Goal: Communication & Community: Participate in discussion

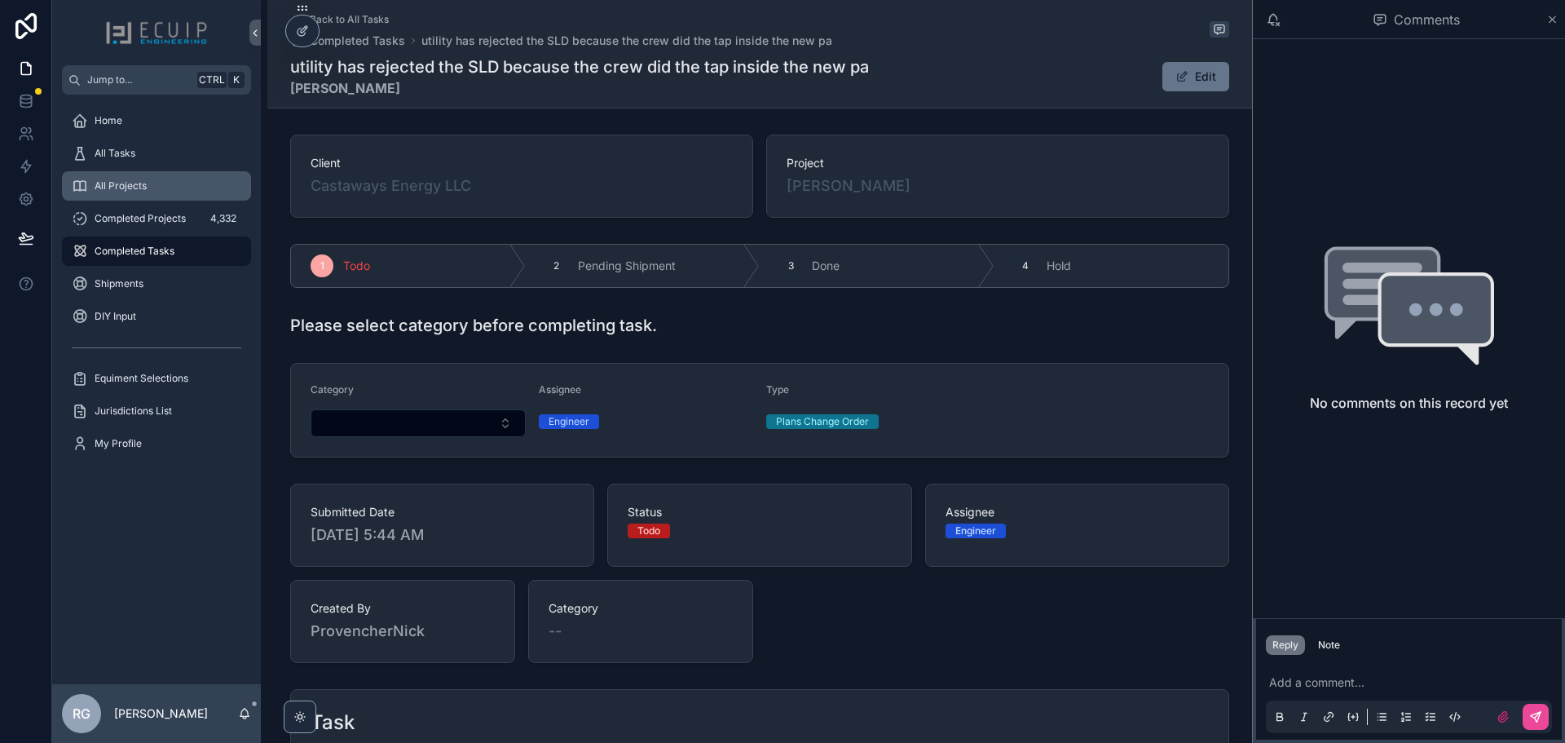
click at [157, 188] on div "All Projects" at bounding box center [157, 186] width 170 height 26
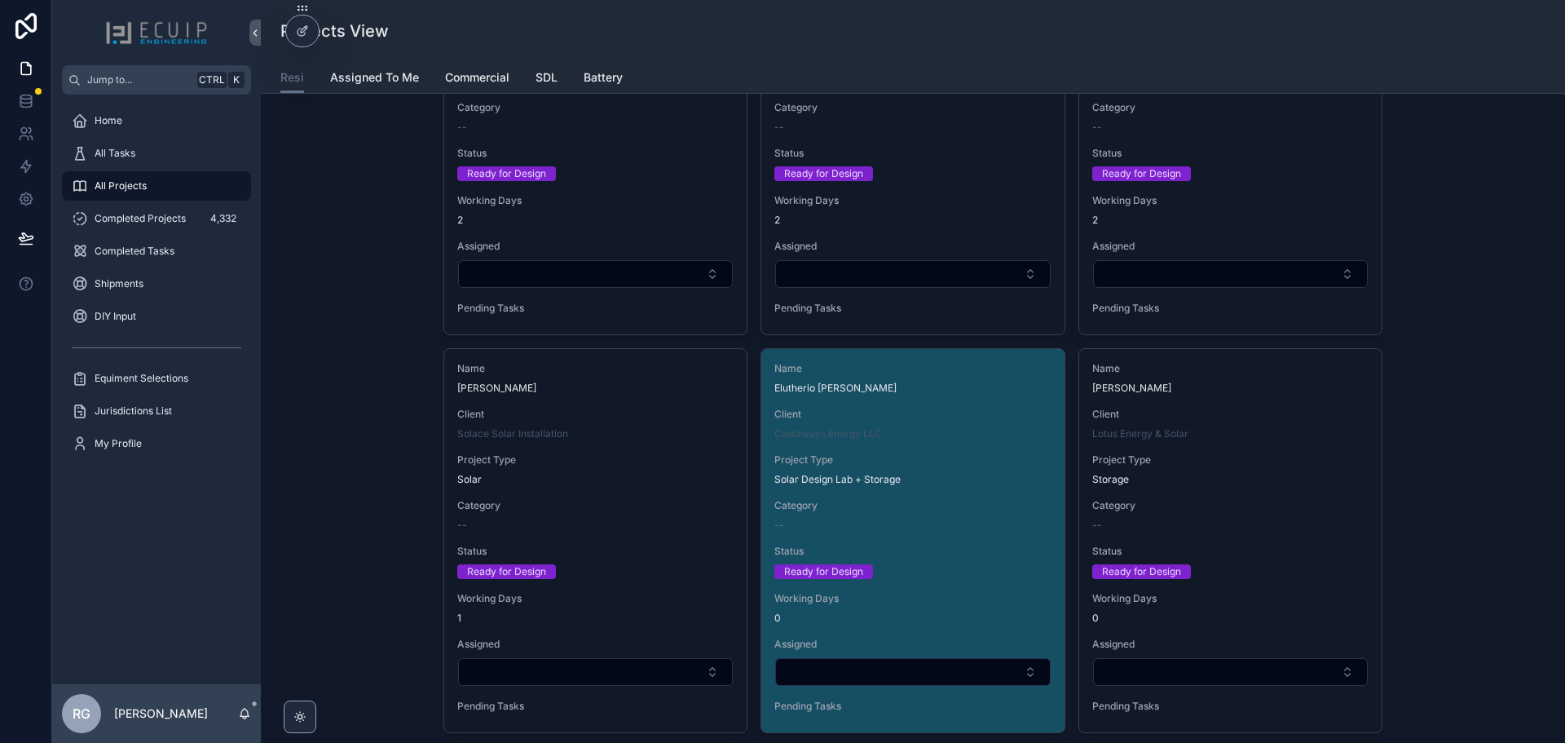
scroll to position [3669, 0]
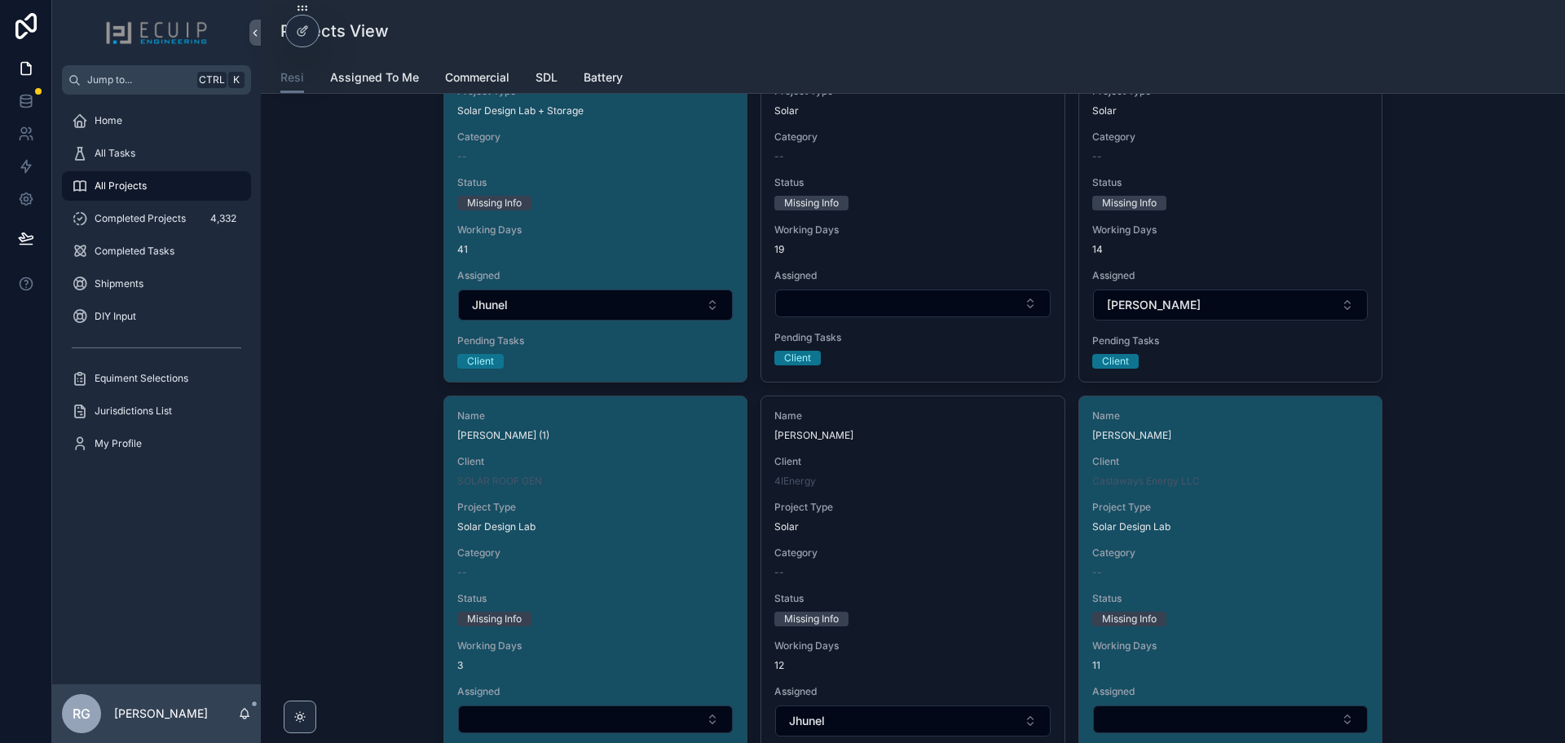
scroll to position [1957, 0]
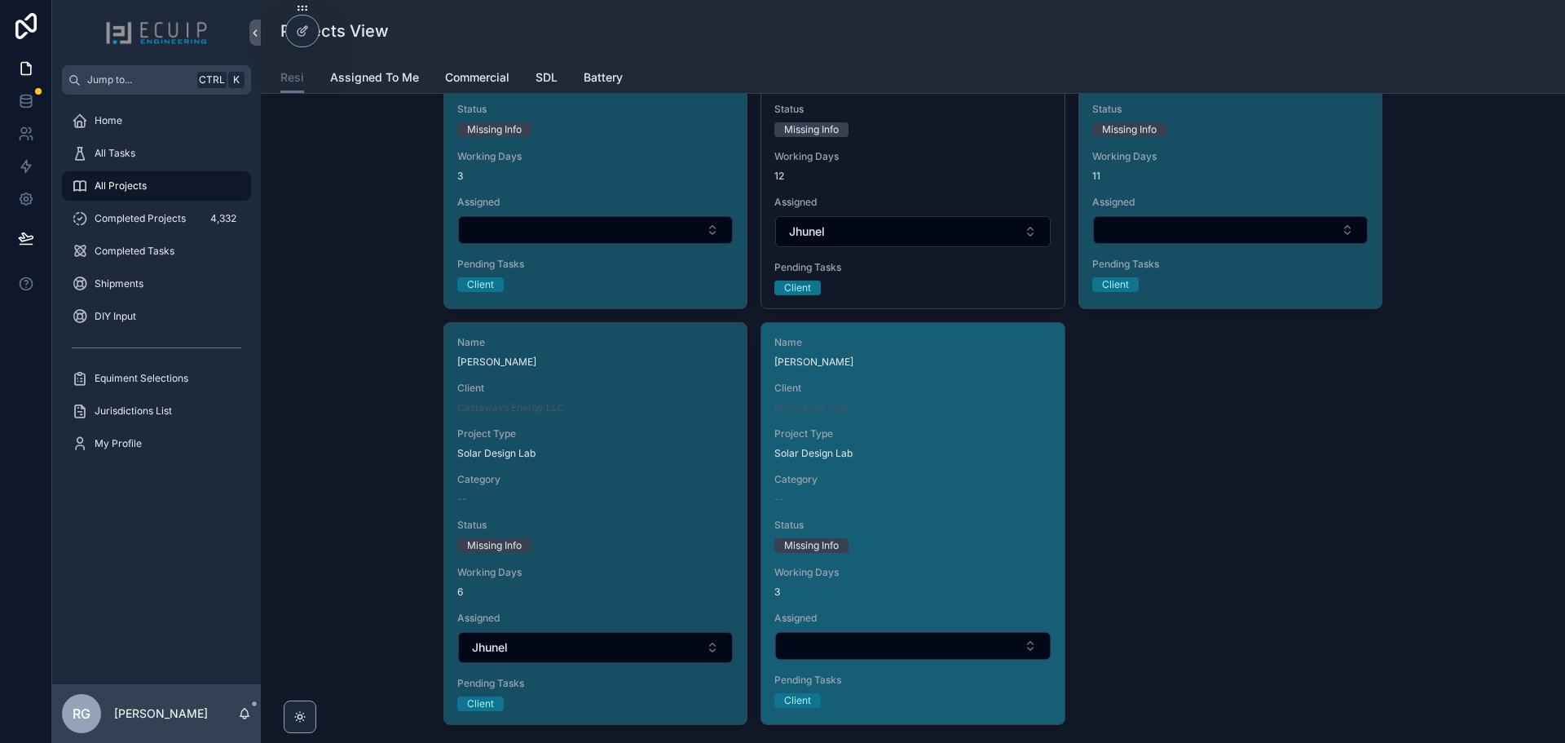
click at [914, 489] on div "Category --" at bounding box center [913, 489] width 276 height 33
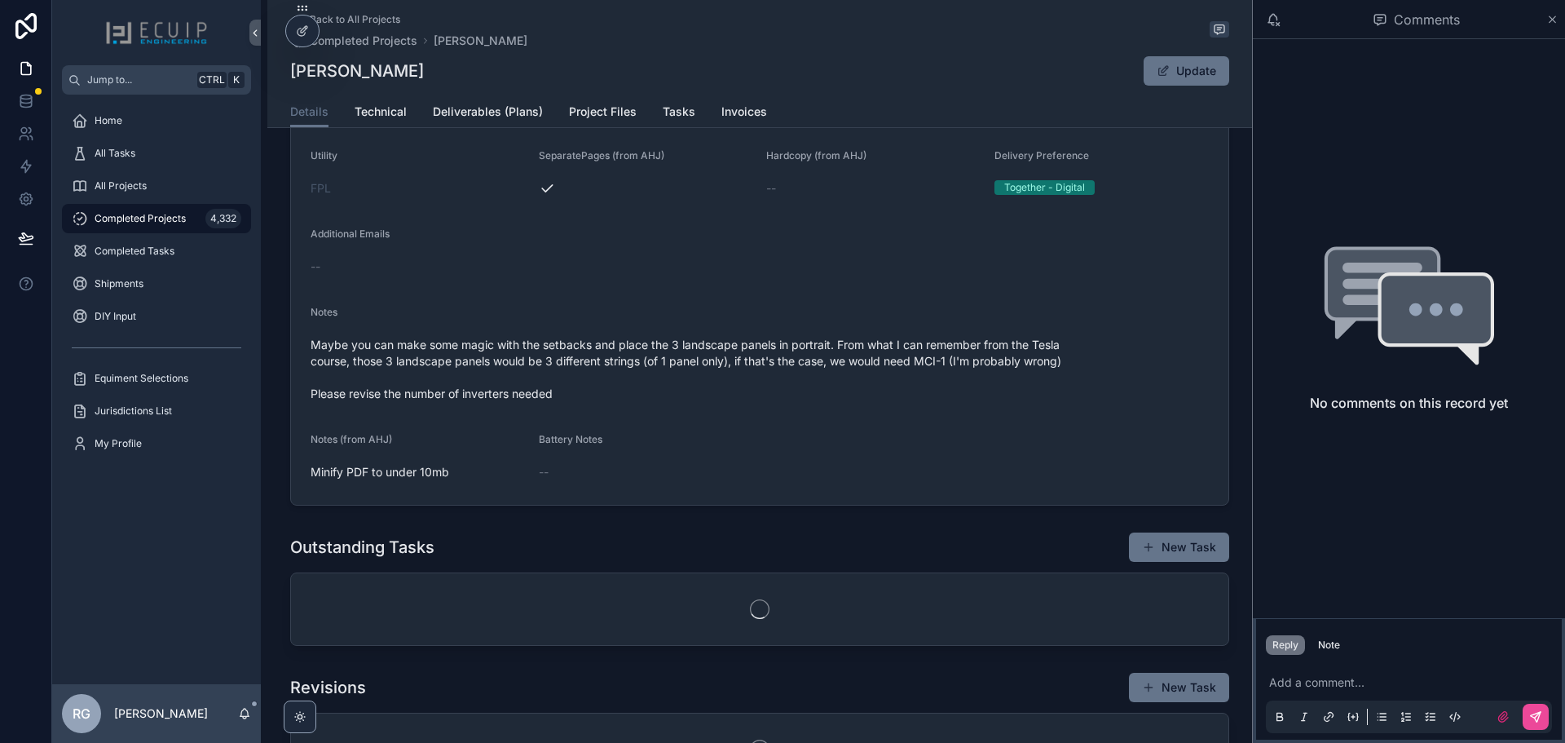
scroll to position [489, 0]
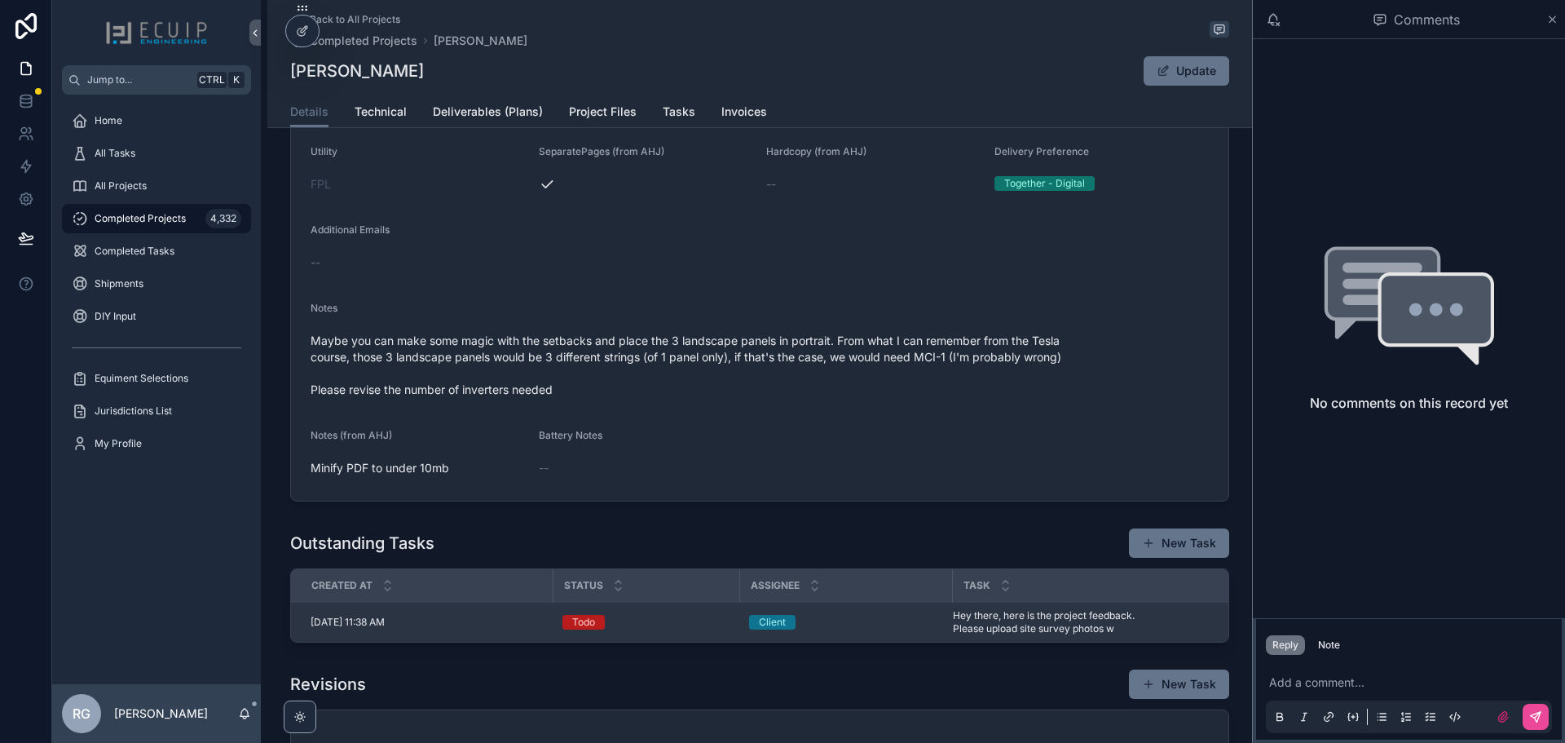
click at [1003, 630] on span "Hey there, here is the project feedback. Please upload site survey photos w" at bounding box center [1085, 622] width 265 height 26
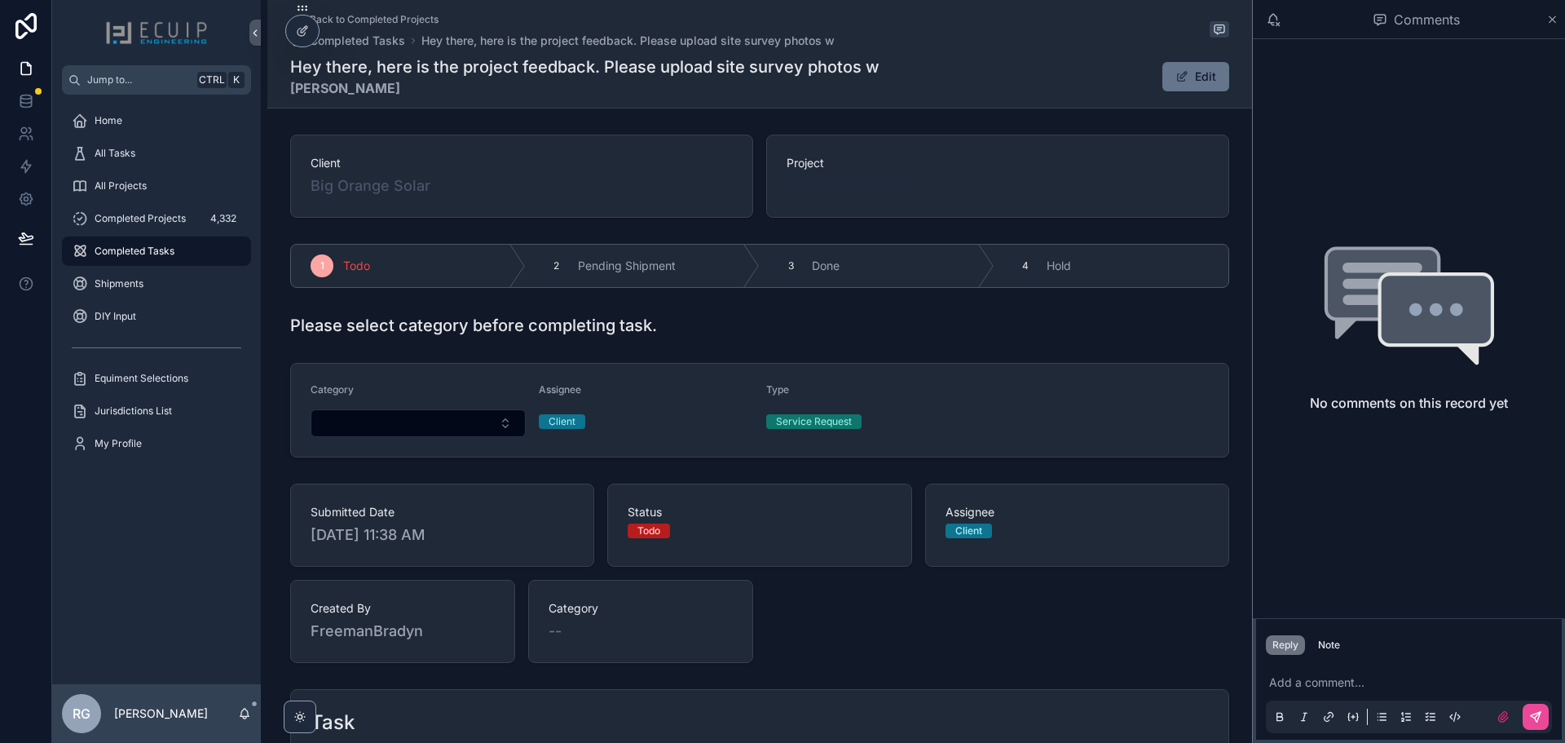
click at [814, 190] on span "[PERSON_NAME]" at bounding box center [849, 185] width 124 height 23
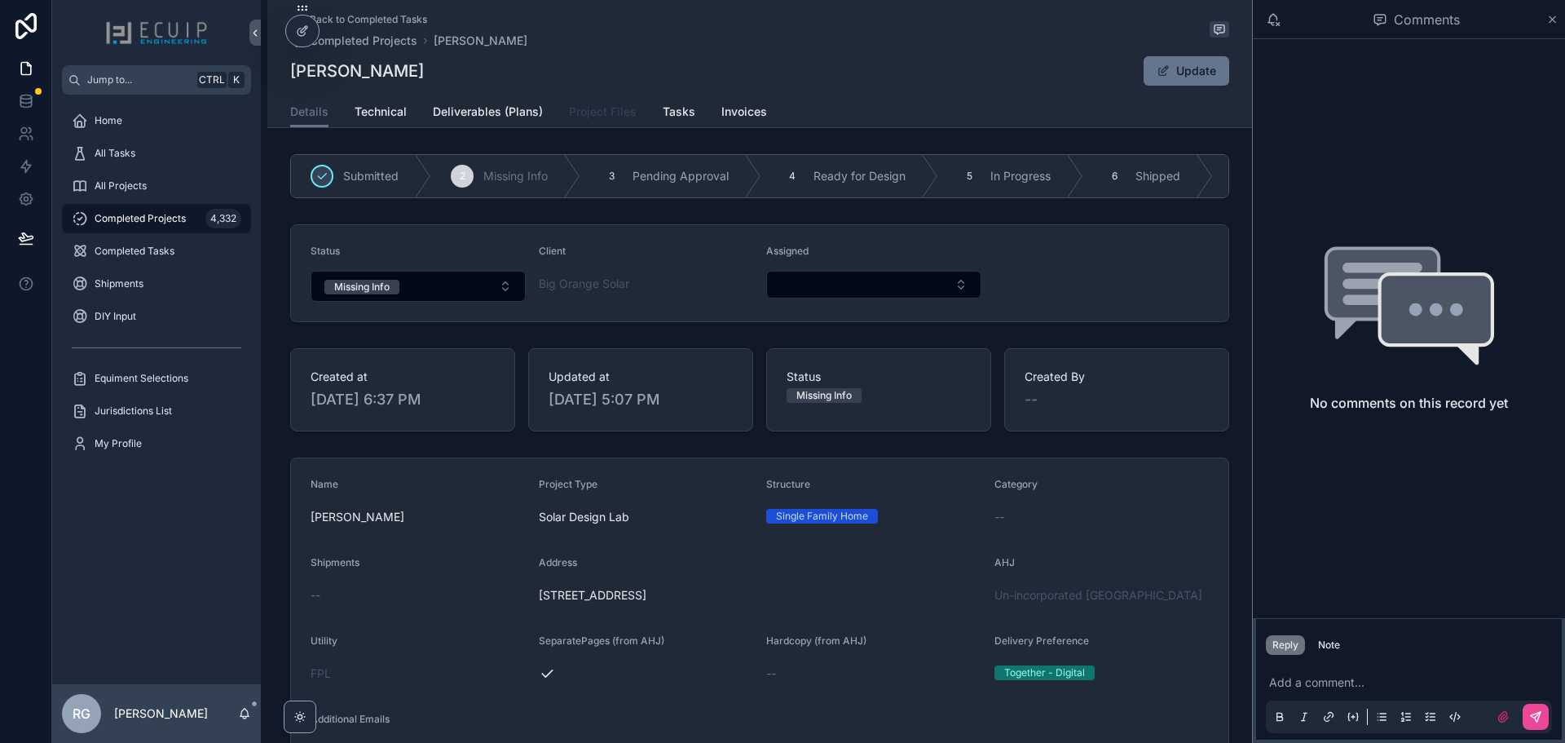
click at [585, 110] on span "Project Files" at bounding box center [603, 112] width 68 height 16
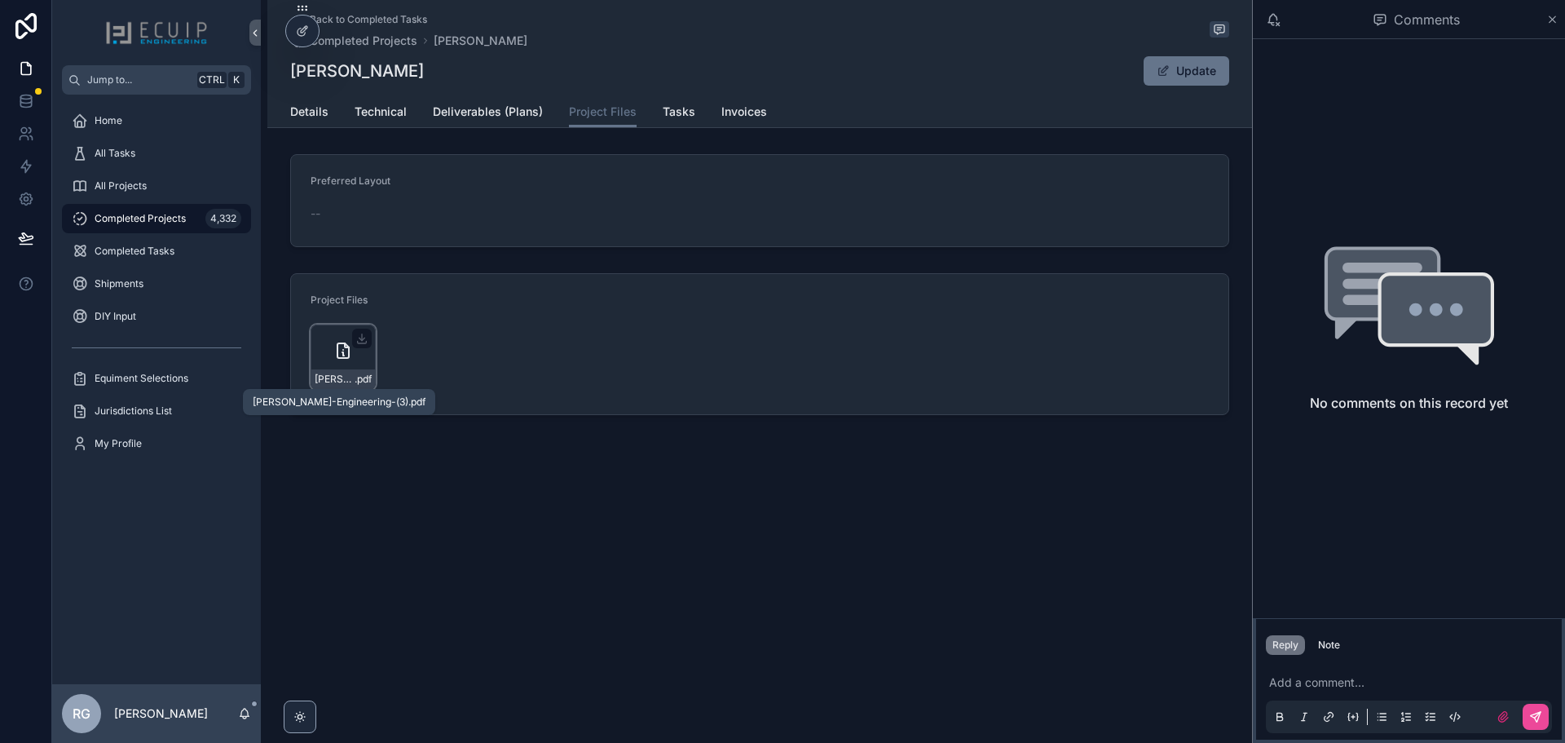
click at [343, 375] on span "[PERSON_NAME]-Engineering-(3)" at bounding box center [335, 379] width 40 height 13
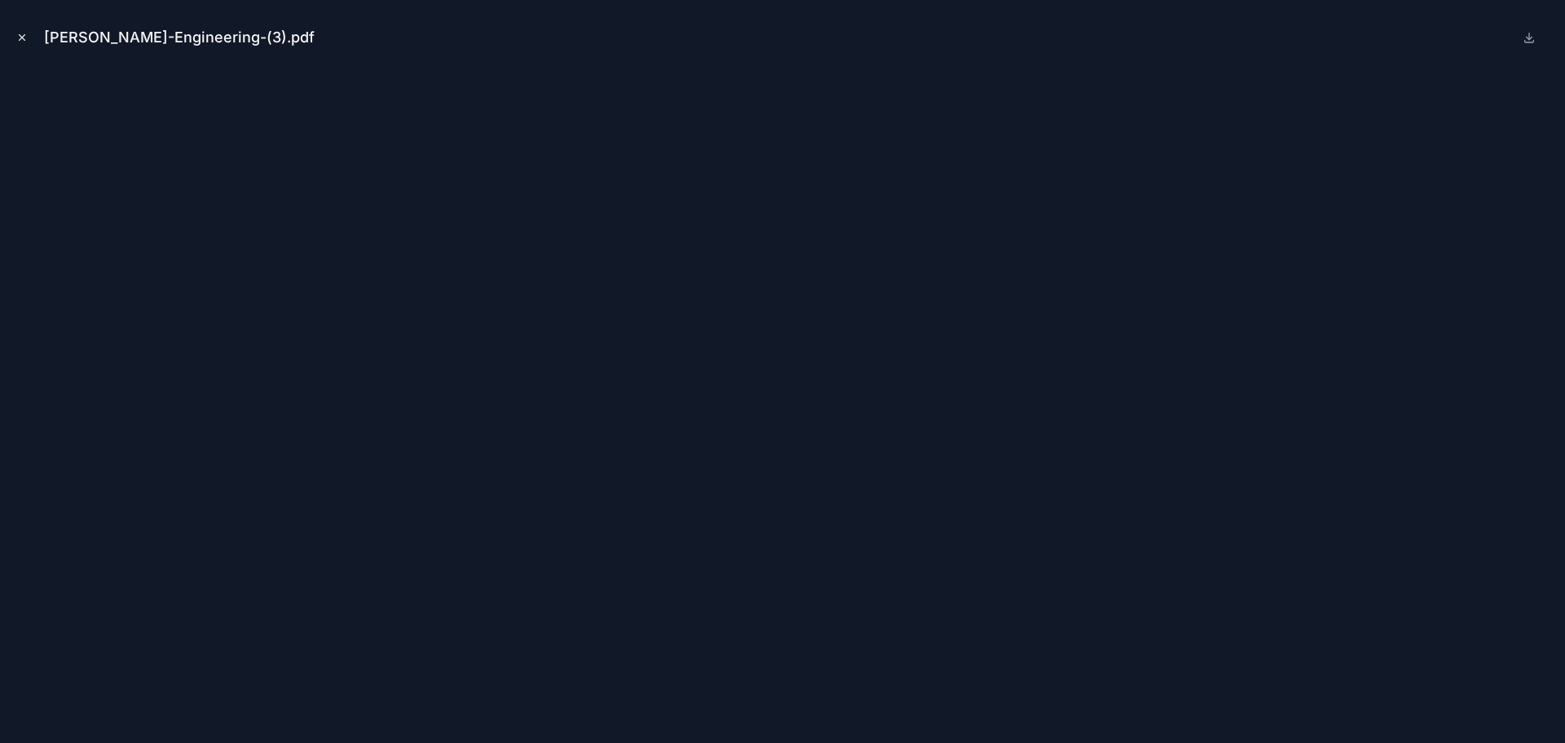
click at [24, 44] on button "Close modal" at bounding box center [22, 38] width 18 height 18
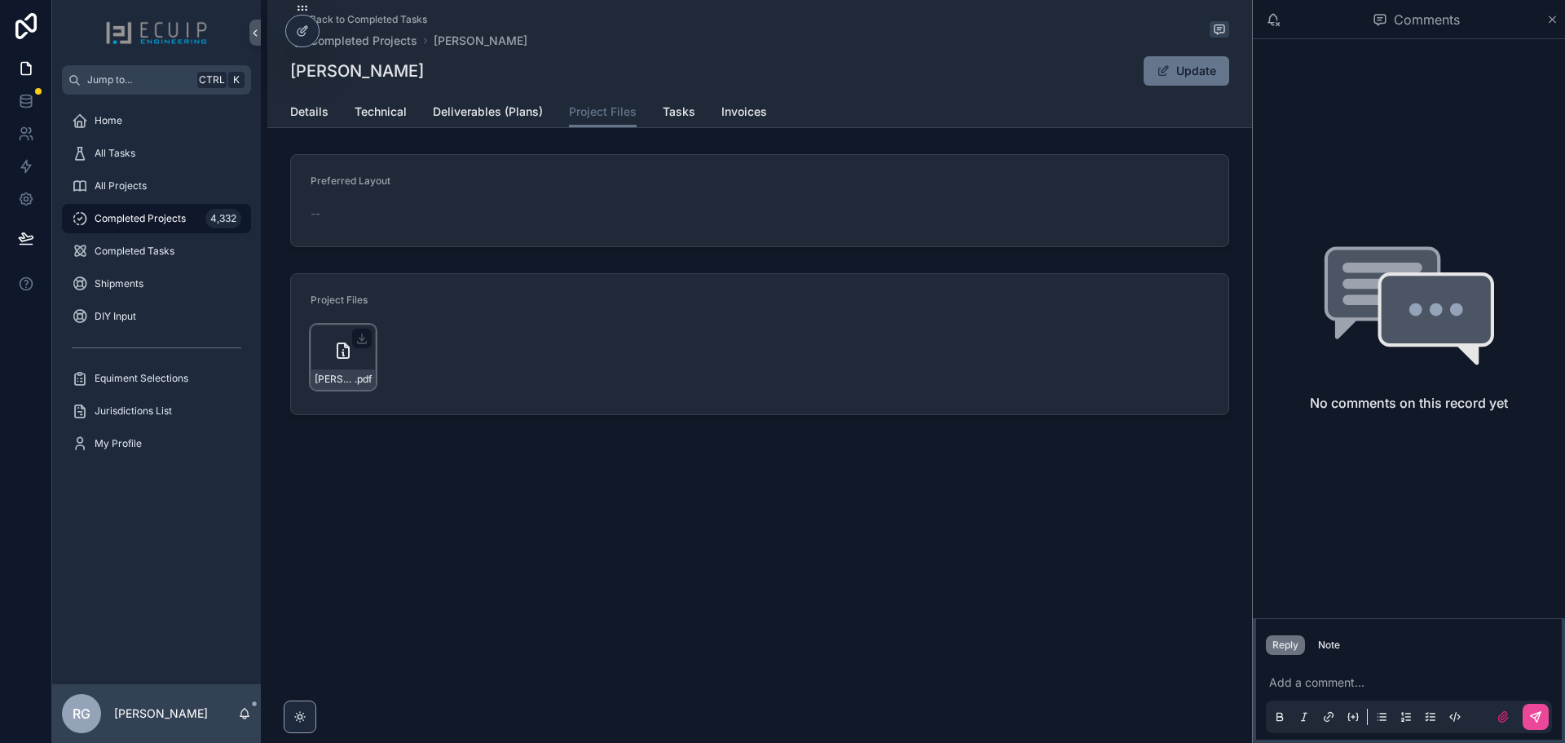
click at [331, 361] on div "[PERSON_NAME]-Engineering-(3) .pdf" at bounding box center [343, 356] width 65 height 65
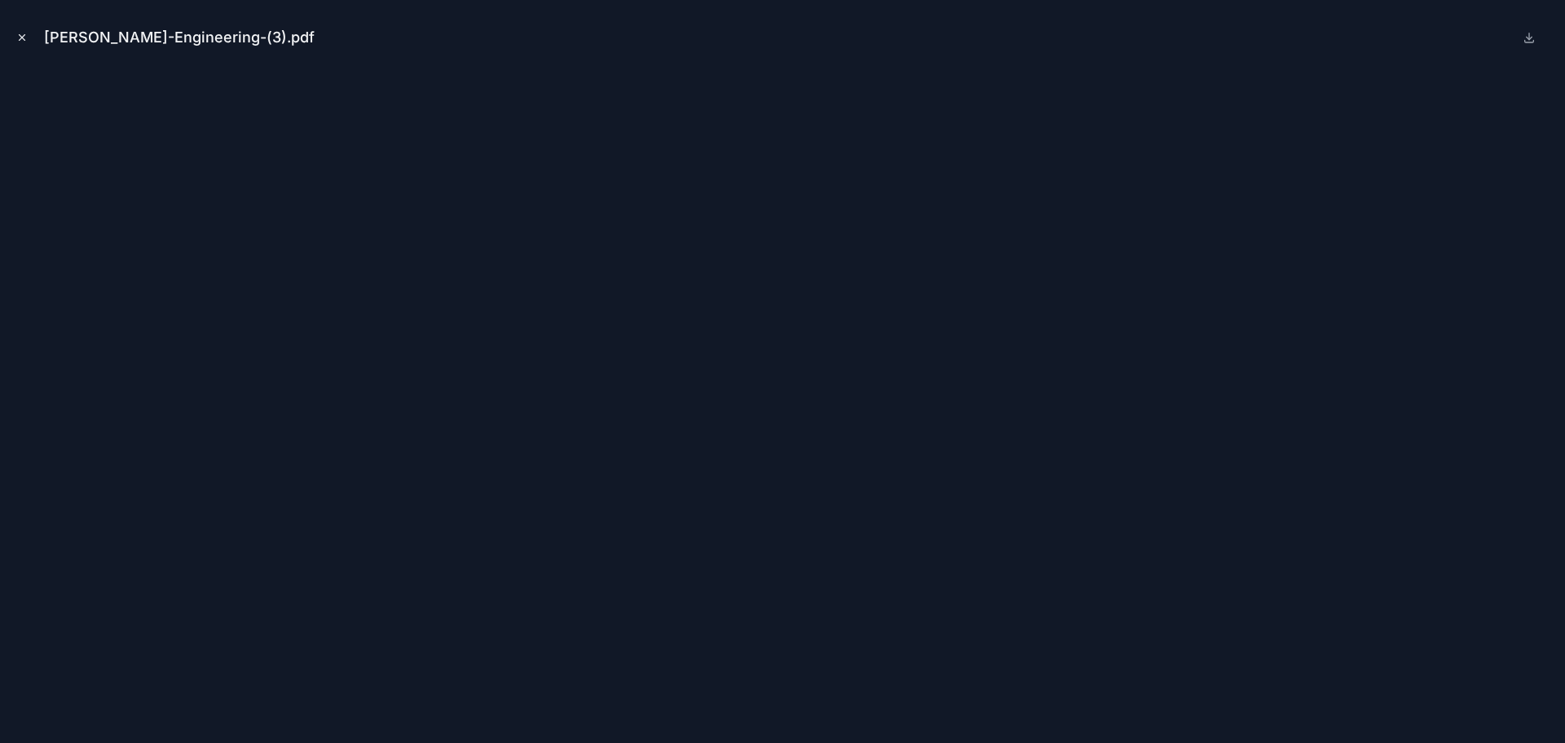
click at [25, 41] on icon "Close modal" at bounding box center [21, 37] width 11 height 11
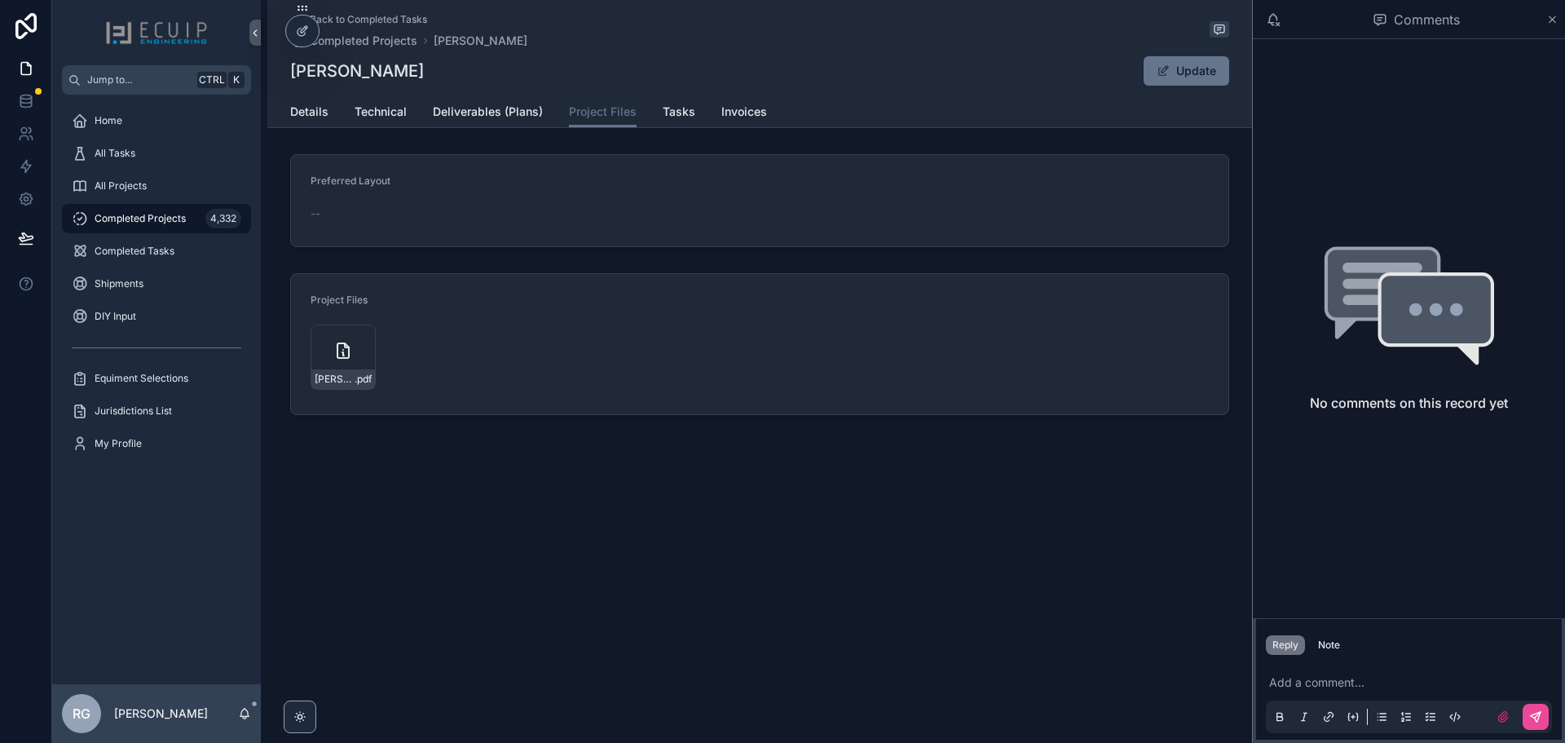
click at [328, 117] on div "Details Technical Deliverables (Plans) Project Files Tasks Invoices" at bounding box center [759, 111] width 939 height 31
click at [302, 110] on span "Details" at bounding box center [309, 112] width 38 height 16
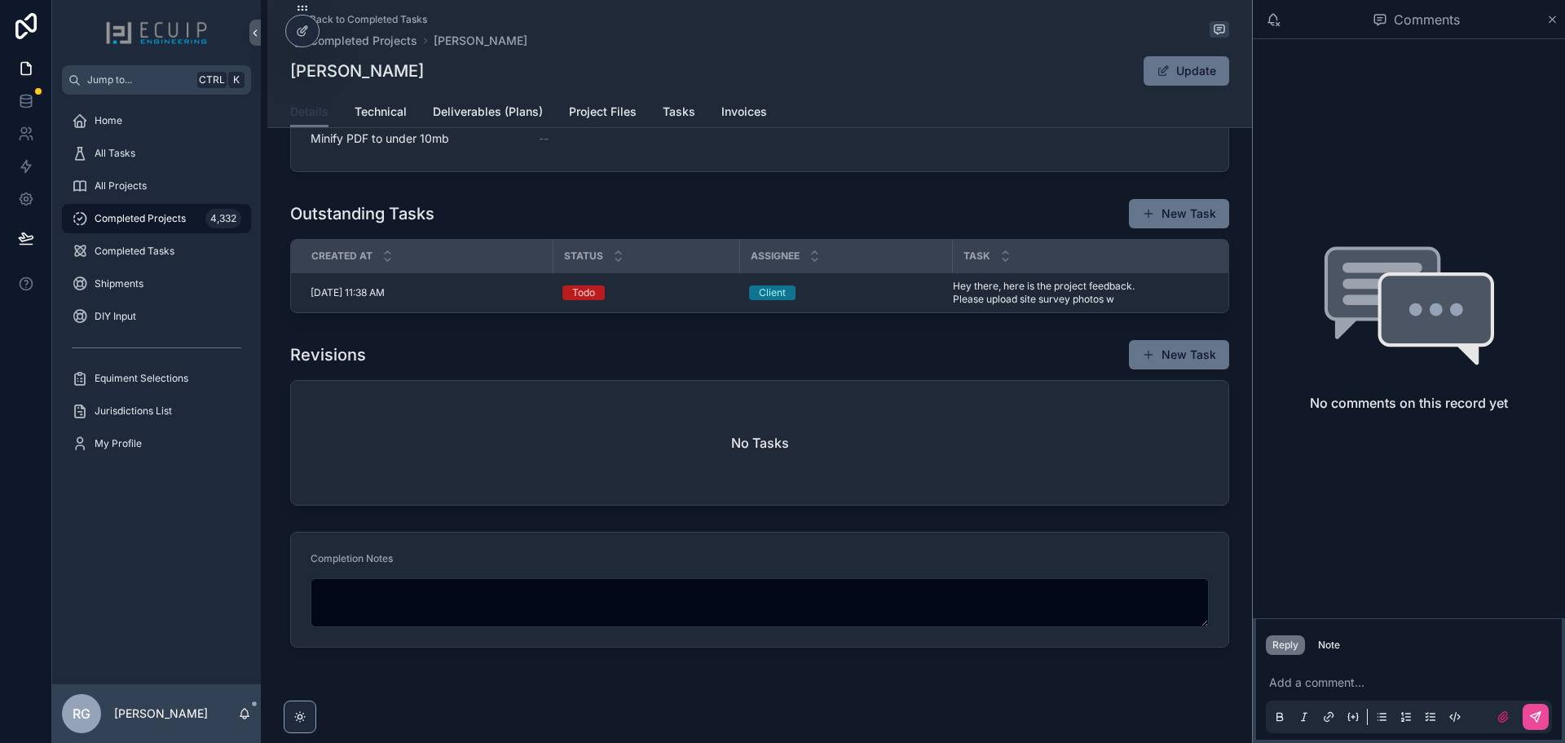
scroll to position [850, 0]
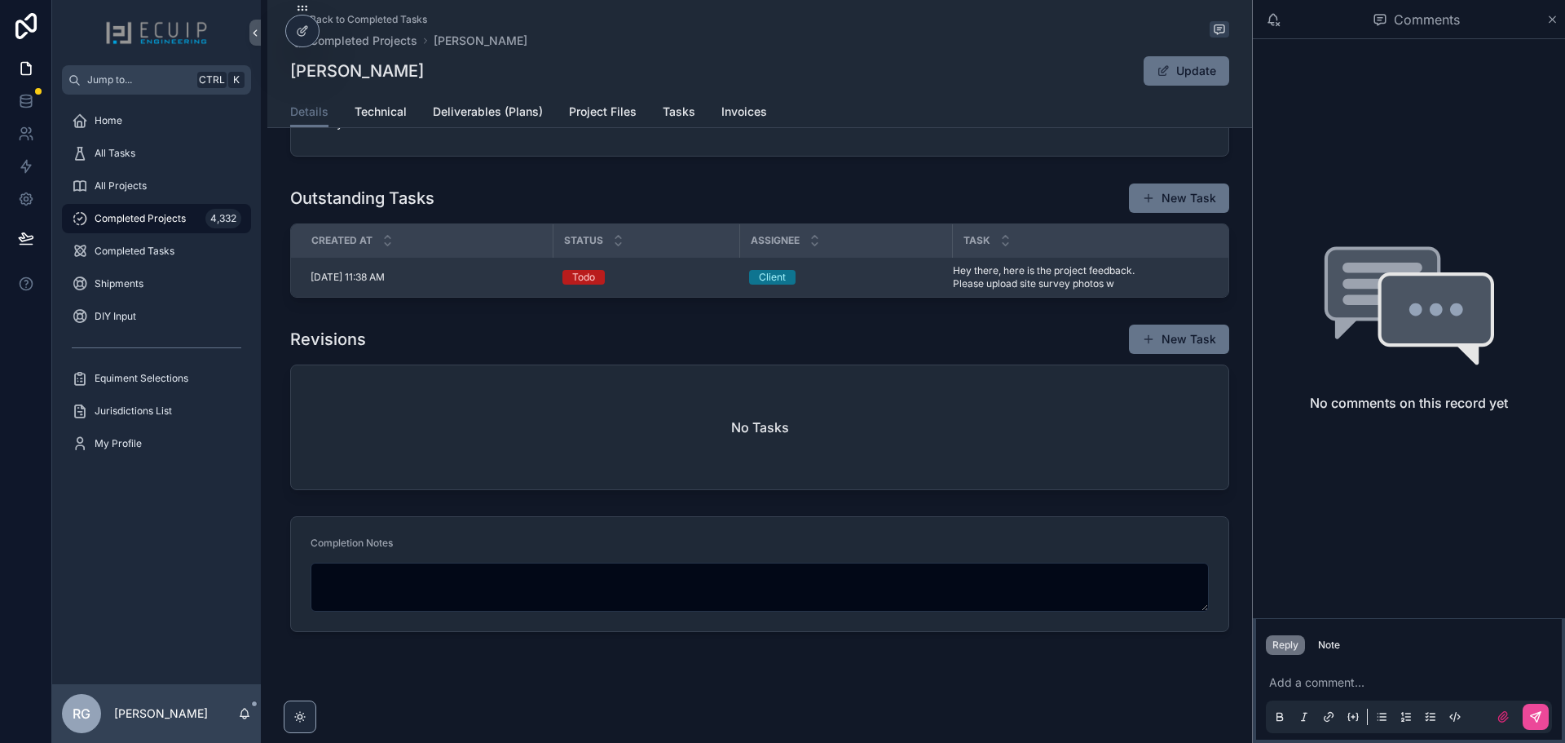
click at [806, 271] on div "Client" at bounding box center [845, 277] width 193 height 15
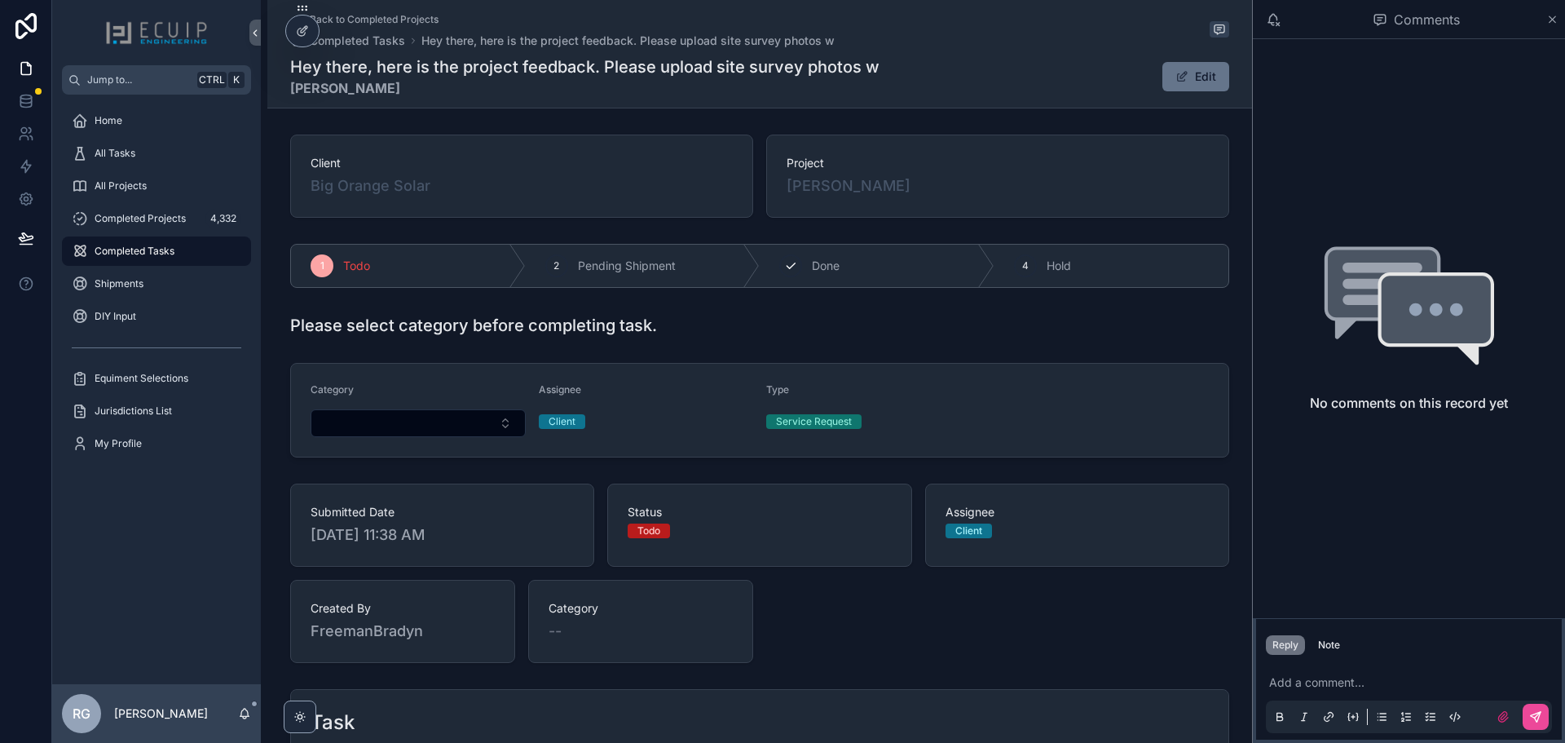
click at [799, 267] on div "3 Done" at bounding box center [877, 266] width 235 height 42
click at [814, 188] on span "[PERSON_NAME]" at bounding box center [849, 185] width 124 height 23
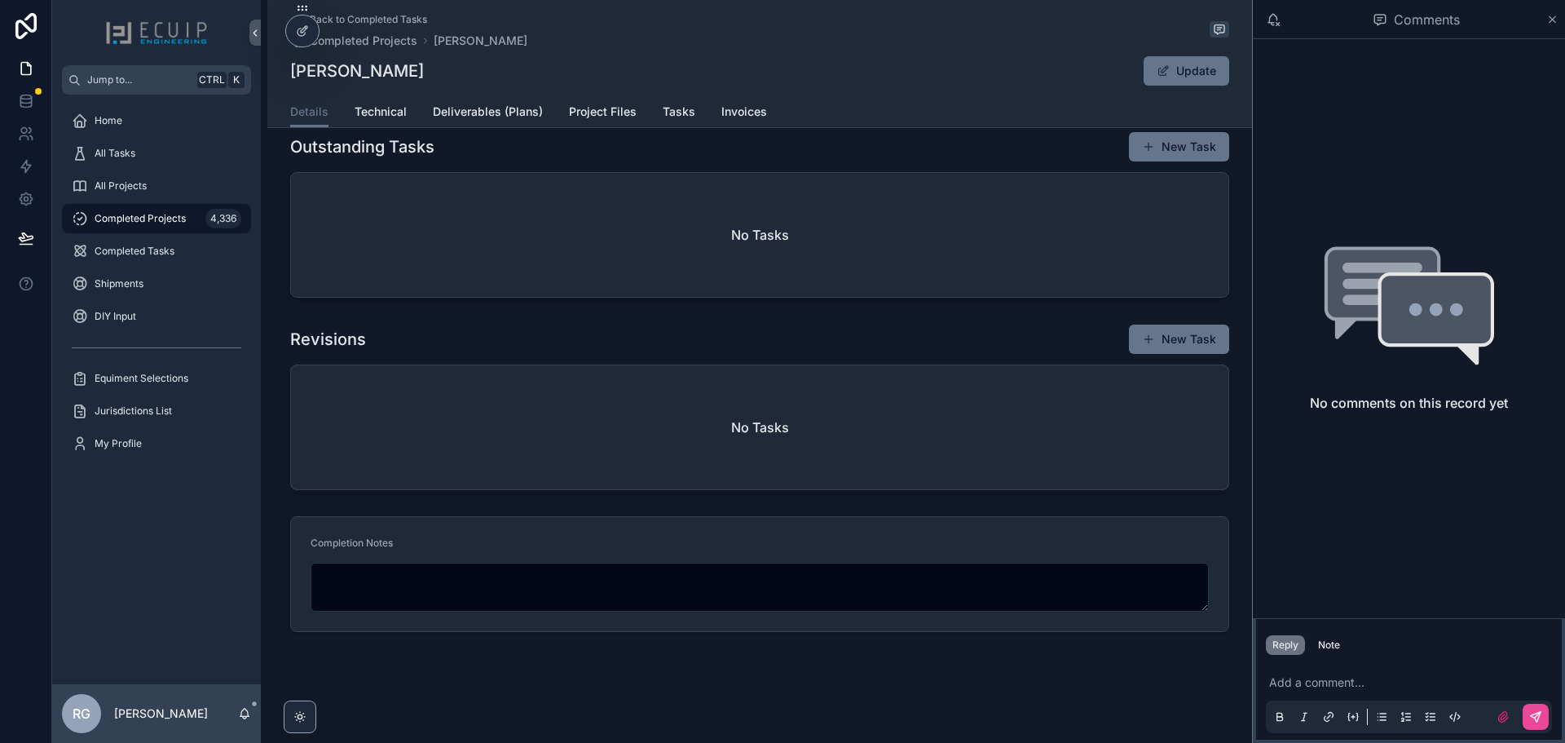
scroll to position [894, 0]
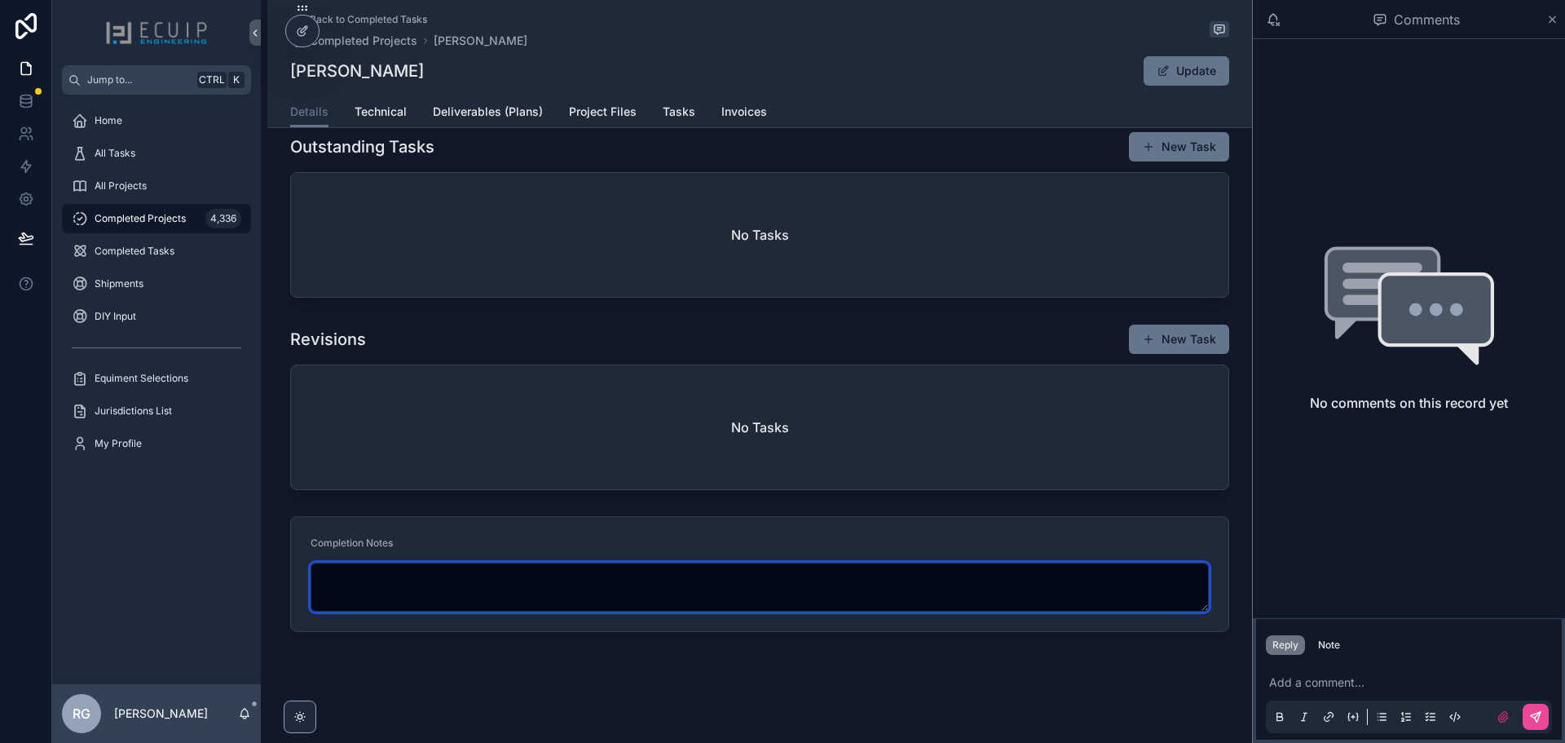
click at [604, 598] on textarea "scrollable content" at bounding box center [760, 587] width 898 height 49
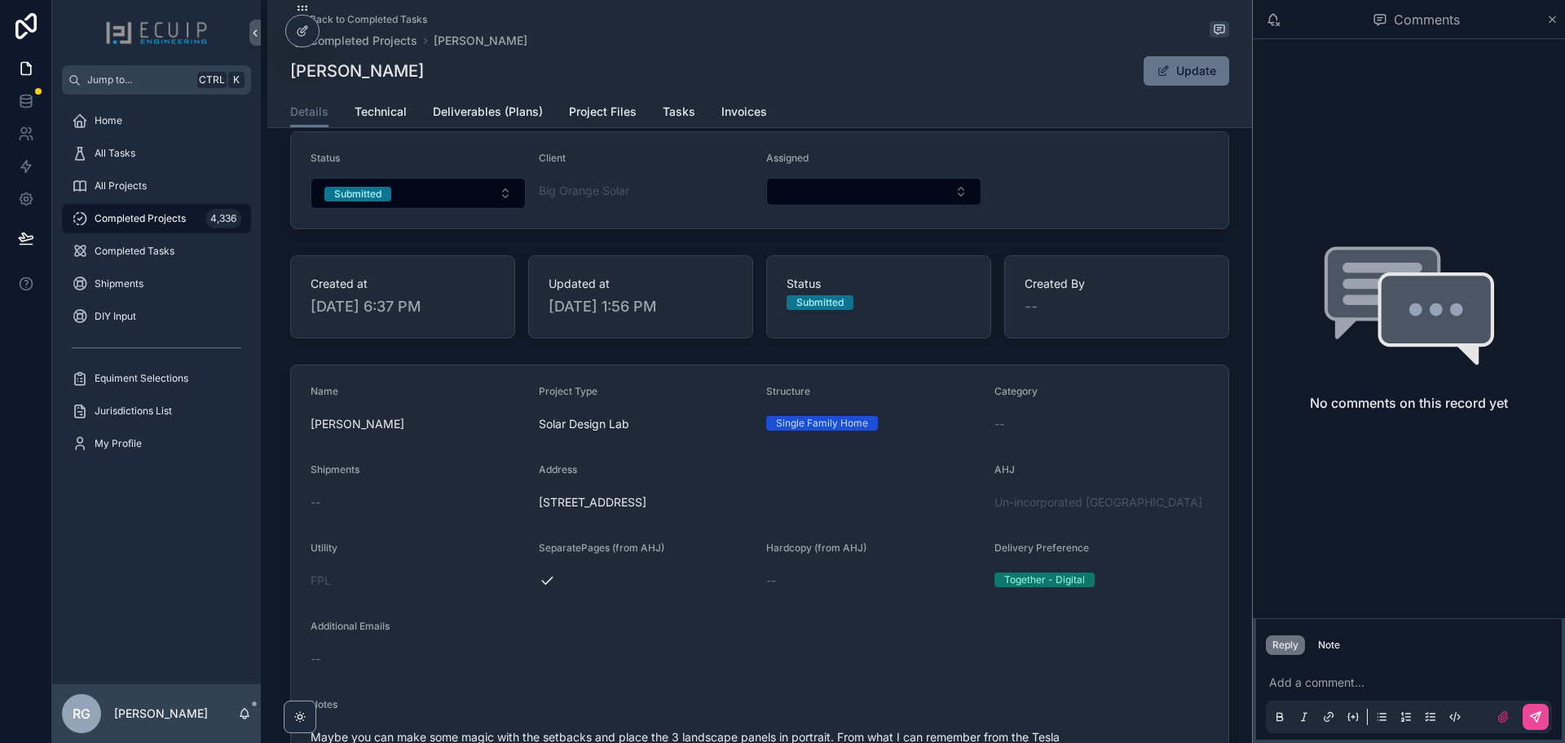
scroll to position [0, 0]
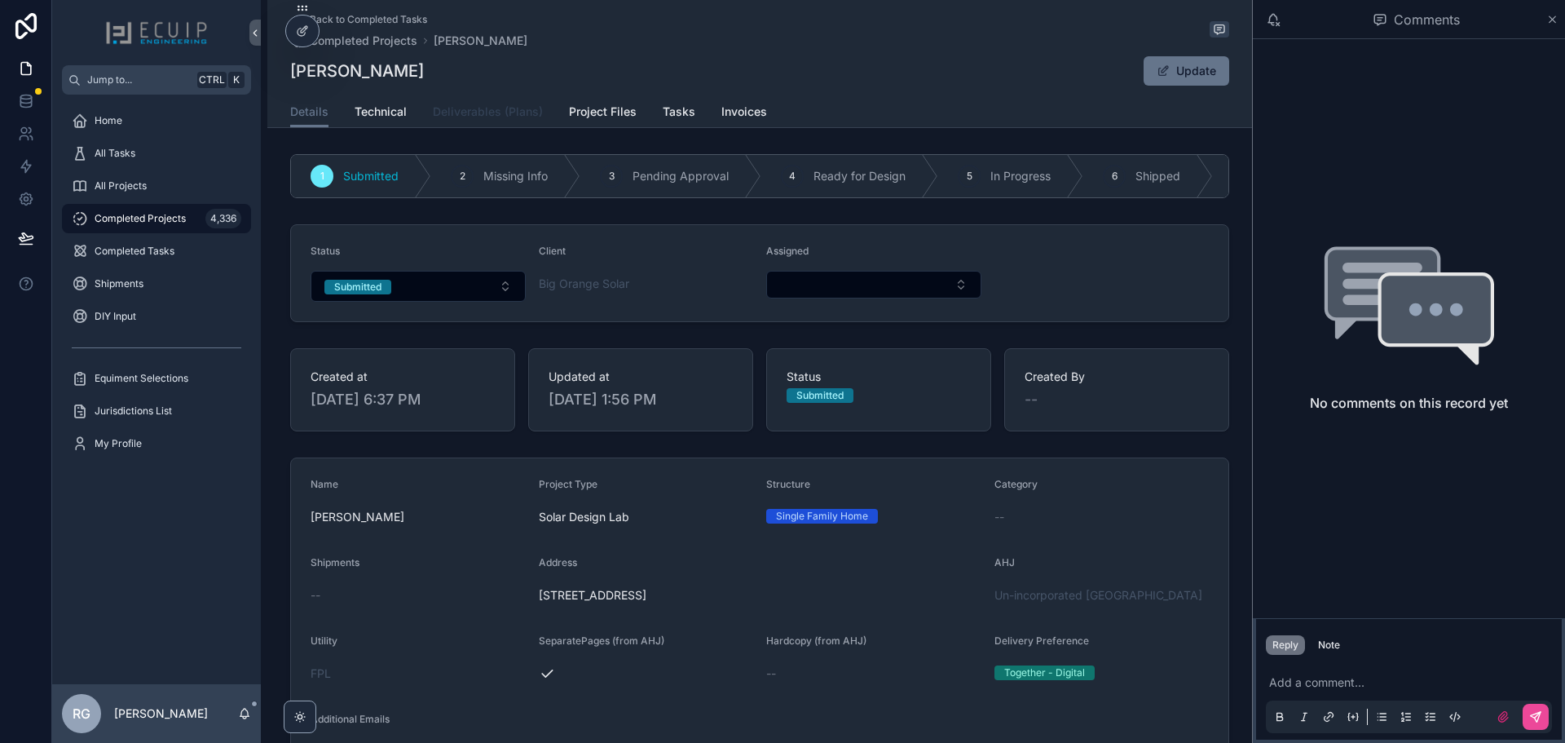
type textarea "**********"
click at [486, 110] on span "Deliverables (Plans)" at bounding box center [488, 112] width 110 height 16
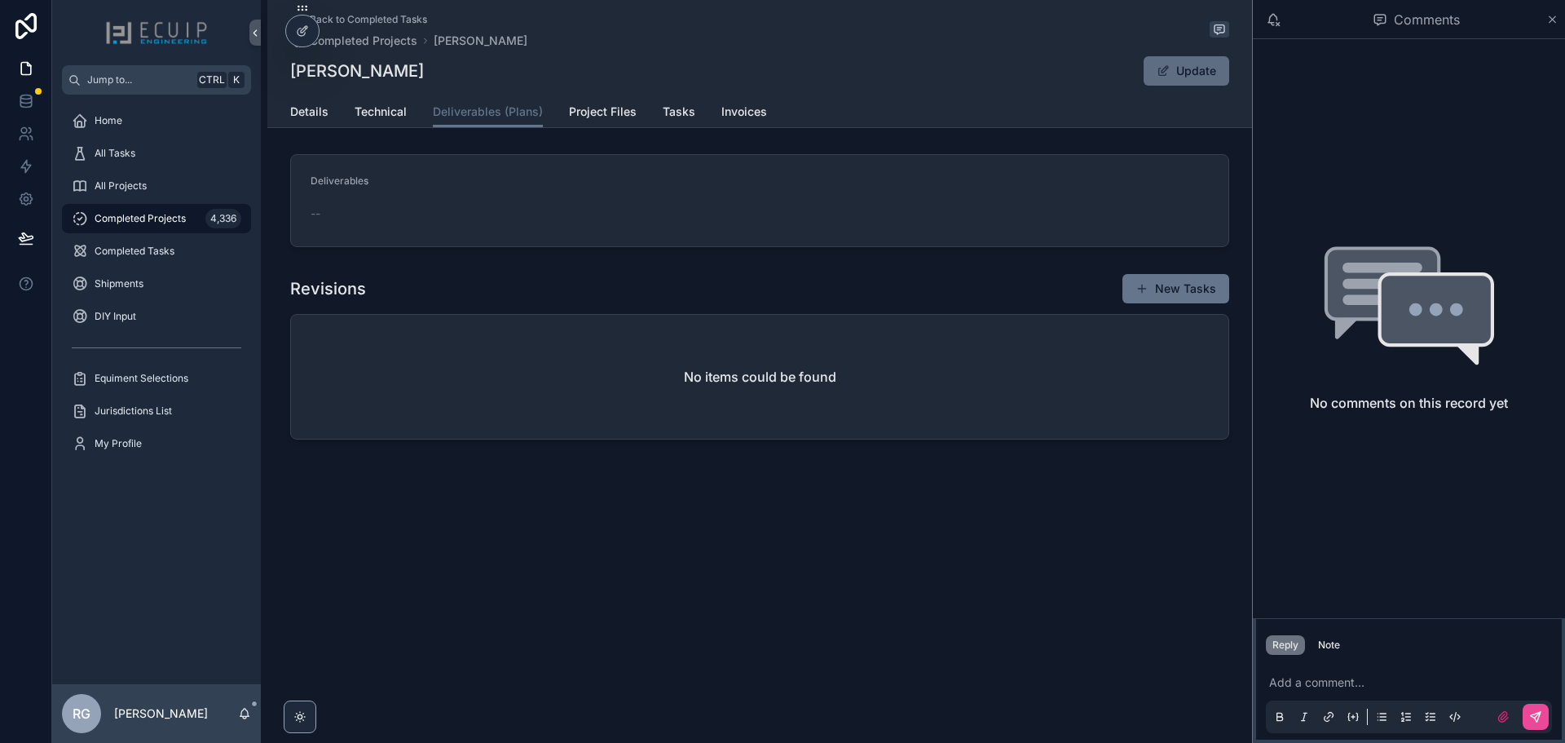
click at [1172, 82] on button "Update" at bounding box center [1187, 70] width 86 height 29
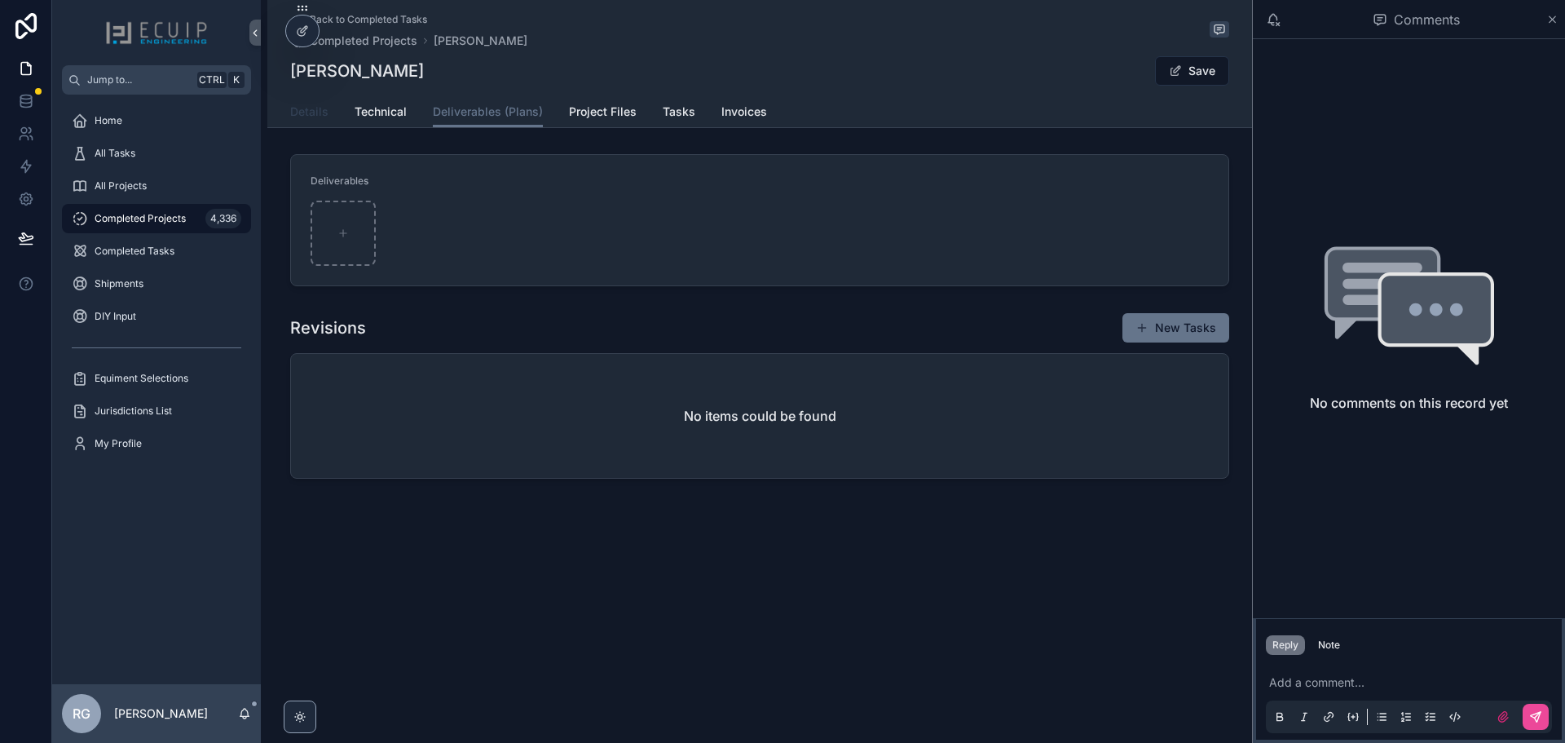
click at [319, 121] on link "Details" at bounding box center [309, 113] width 38 height 33
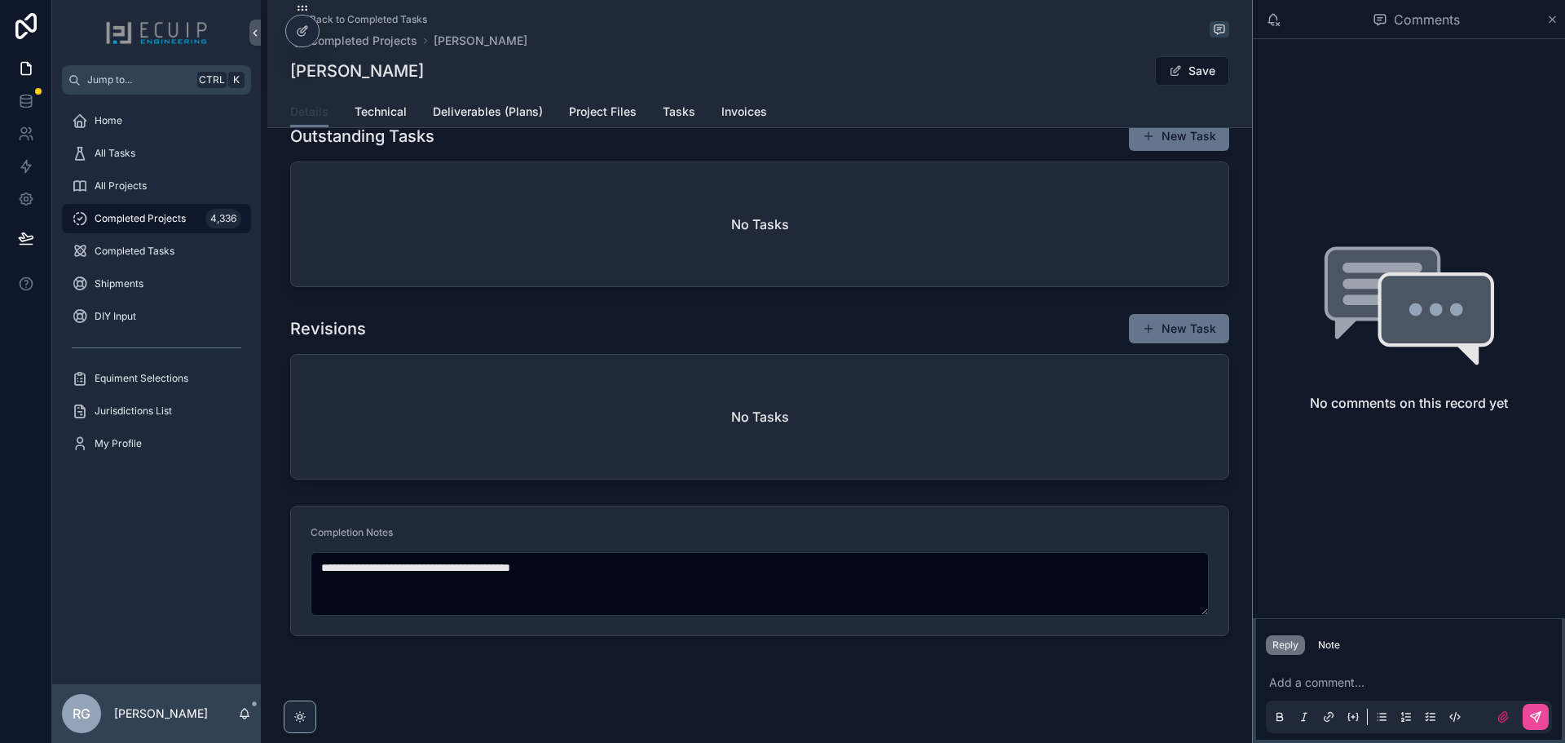
scroll to position [1182, 0]
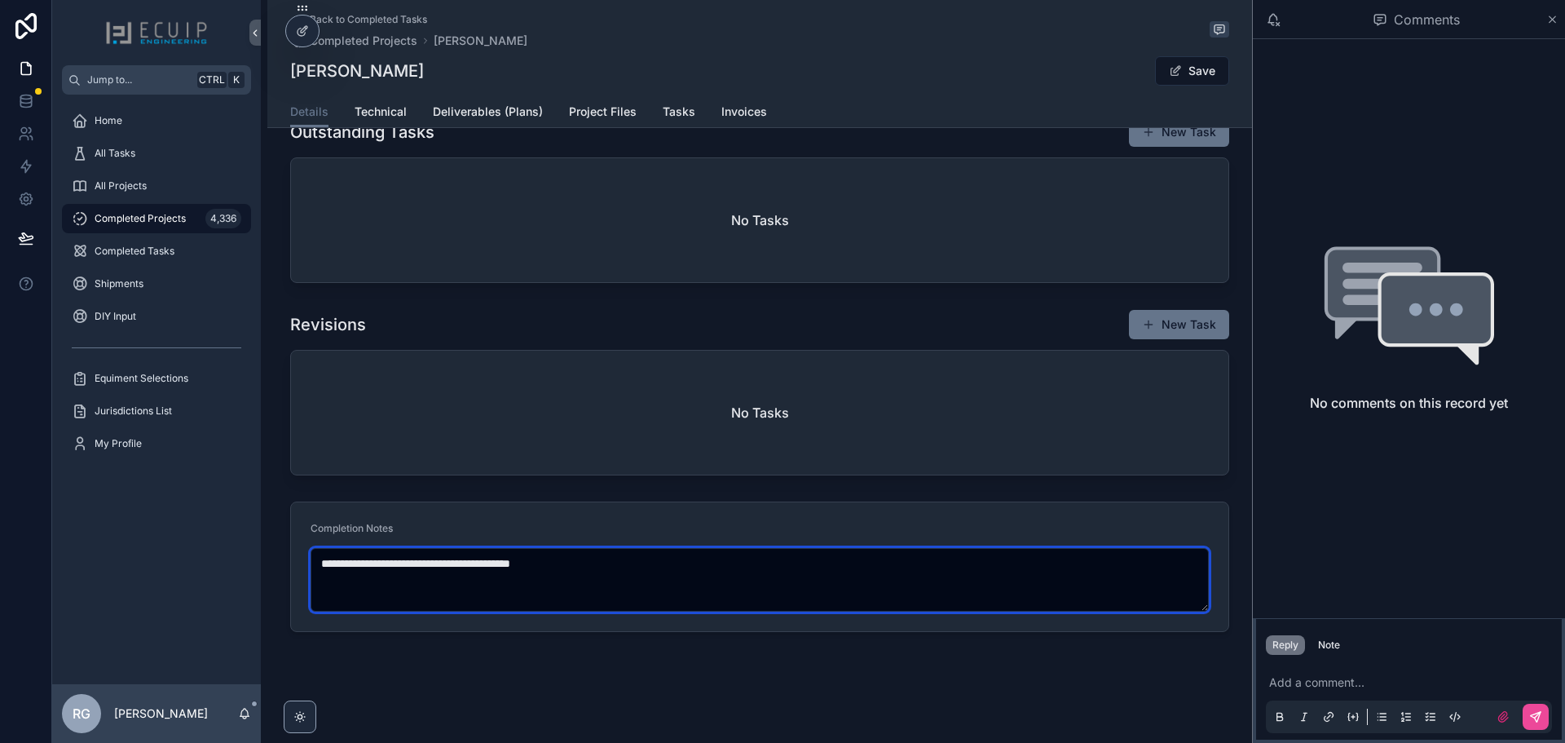
click at [591, 563] on textarea "**********" at bounding box center [760, 580] width 898 height 64
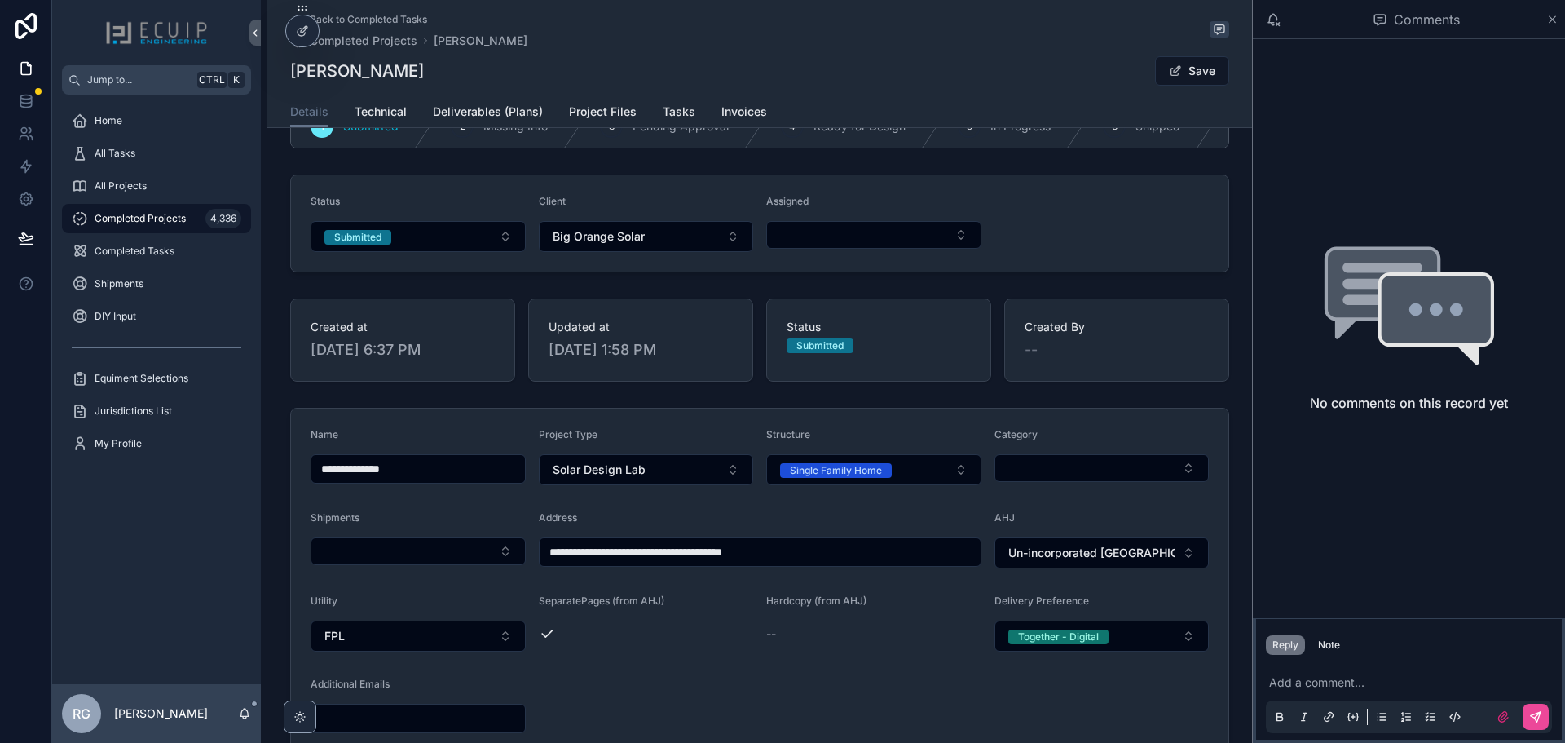
scroll to position [0, 0]
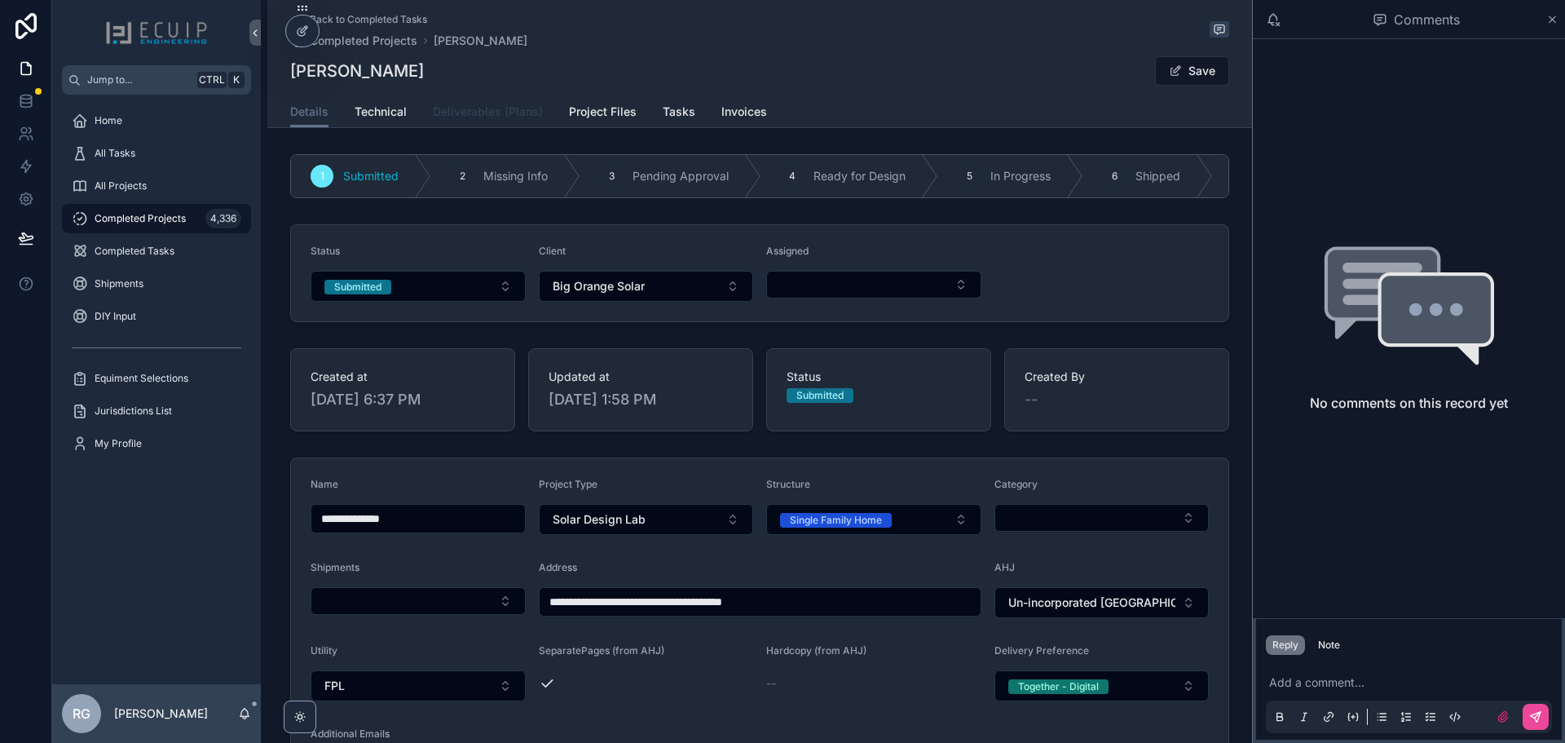
type textarea "**********"
click at [498, 112] on span "Deliverables (Plans)" at bounding box center [488, 112] width 110 height 16
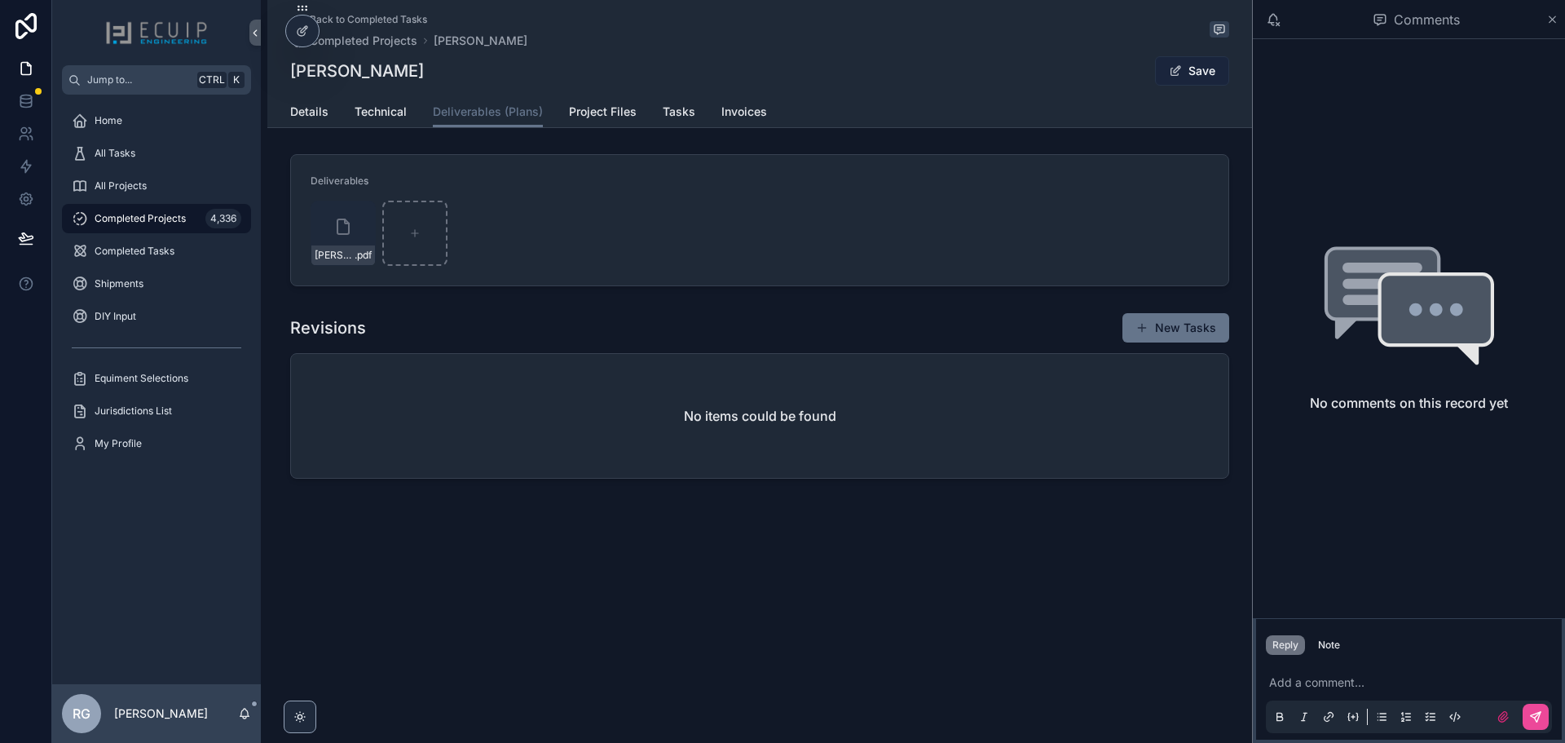
click at [1211, 73] on button "Save" at bounding box center [1192, 70] width 74 height 29
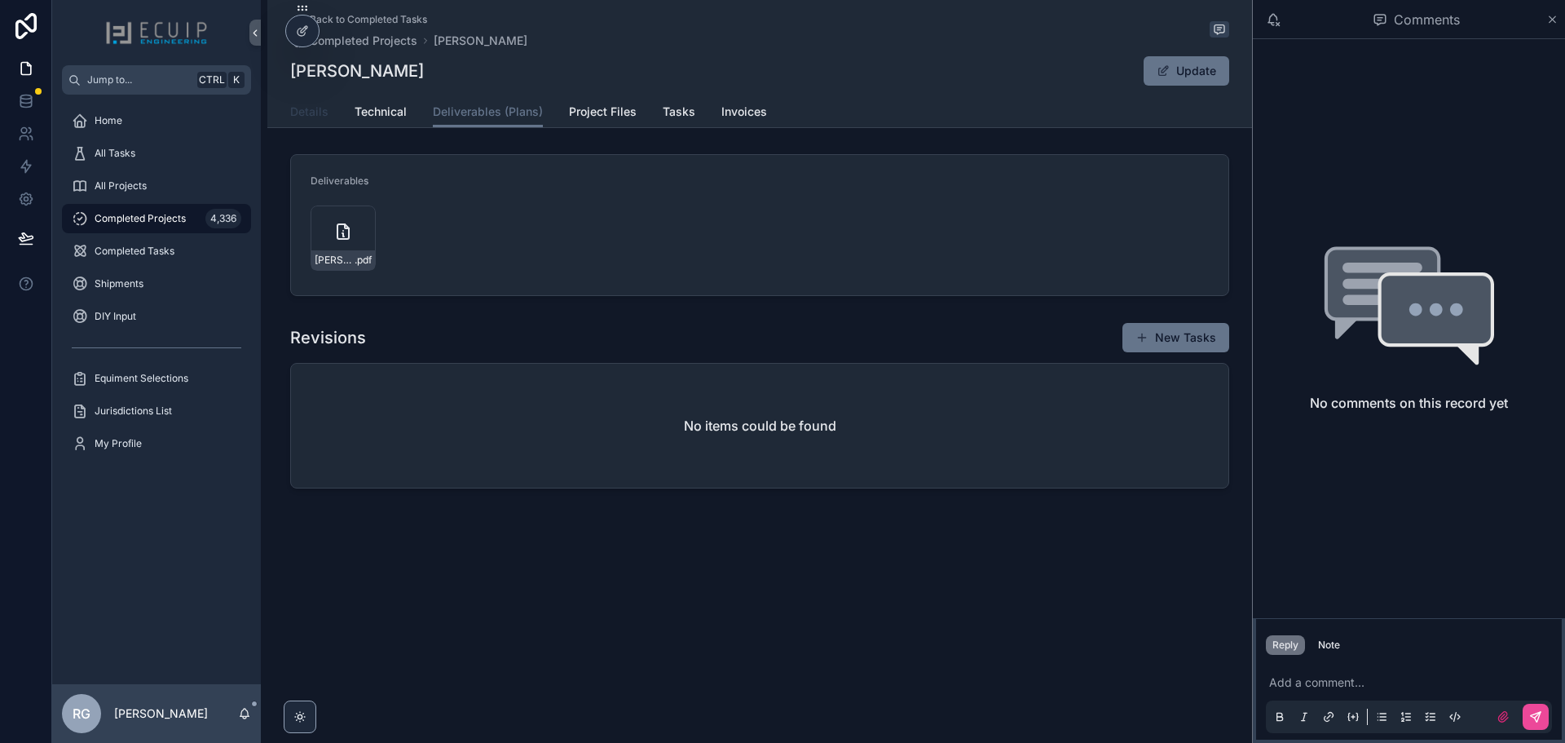
click at [319, 104] on span "Details" at bounding box center [309, 112] width 38 height 16
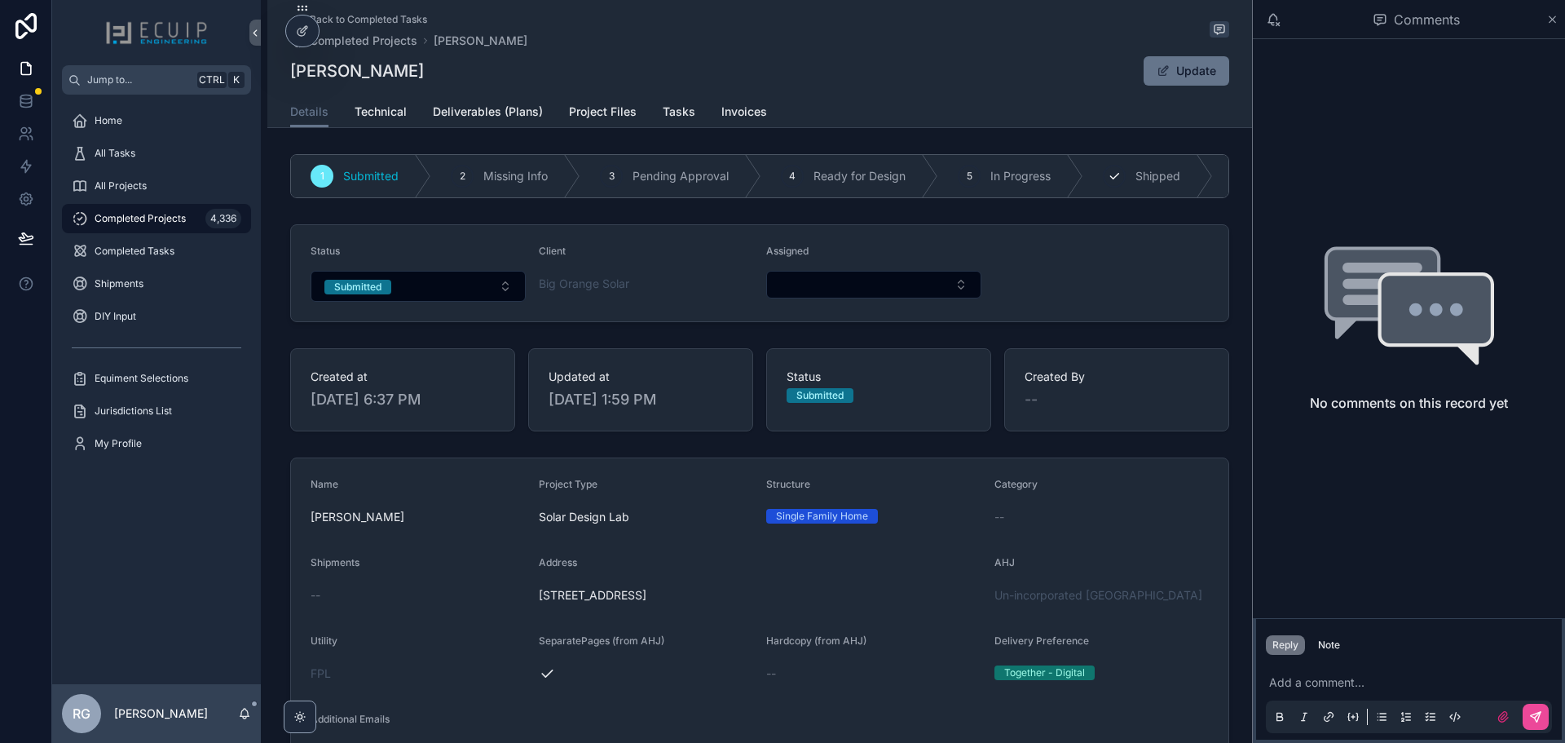
click at [1108, 179] on icon "scrollable content" at bounding box center [1114, 176] width 13 height 13
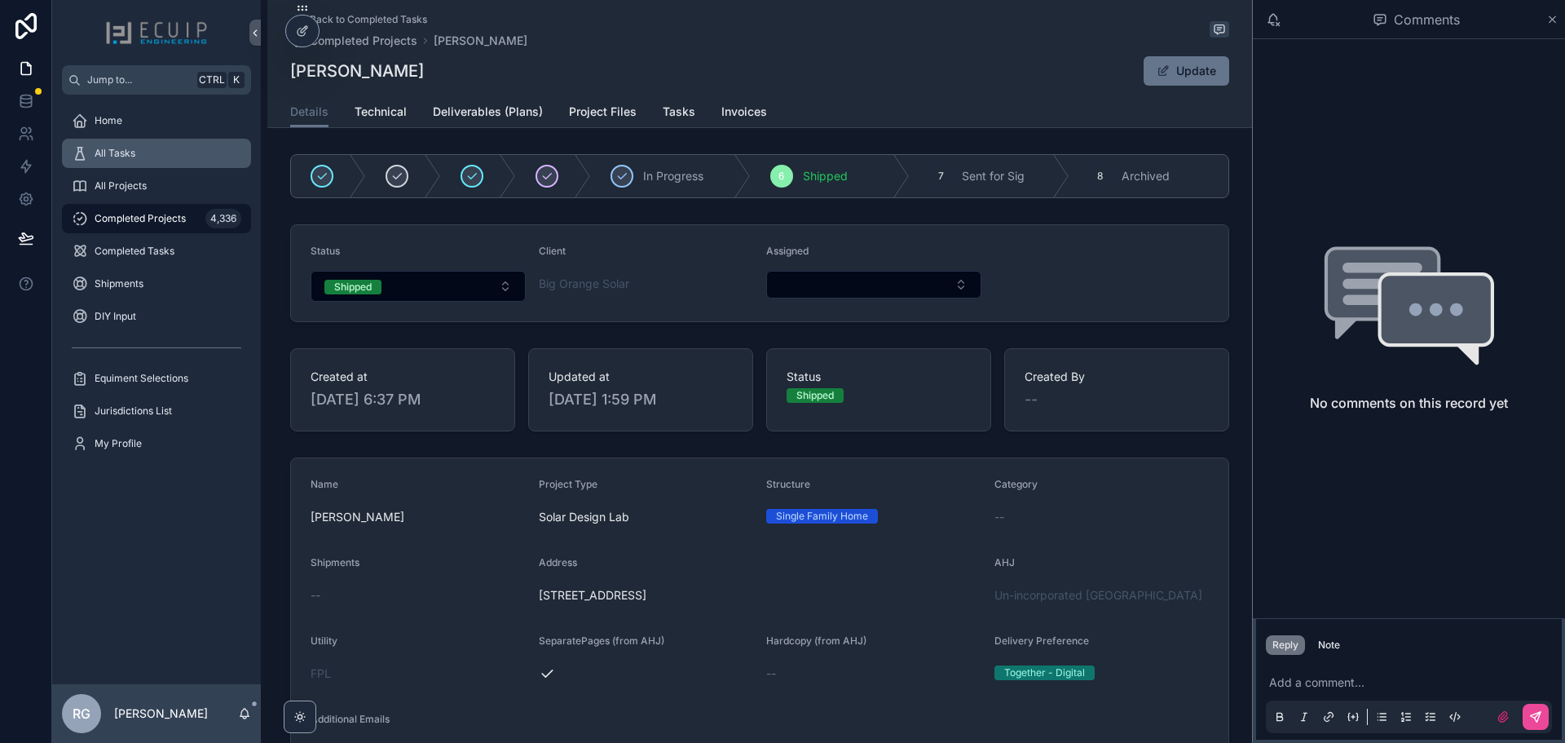
click at [161, 158] on div "All Tasks" at bounding box center [157, 153] width 170 height 26
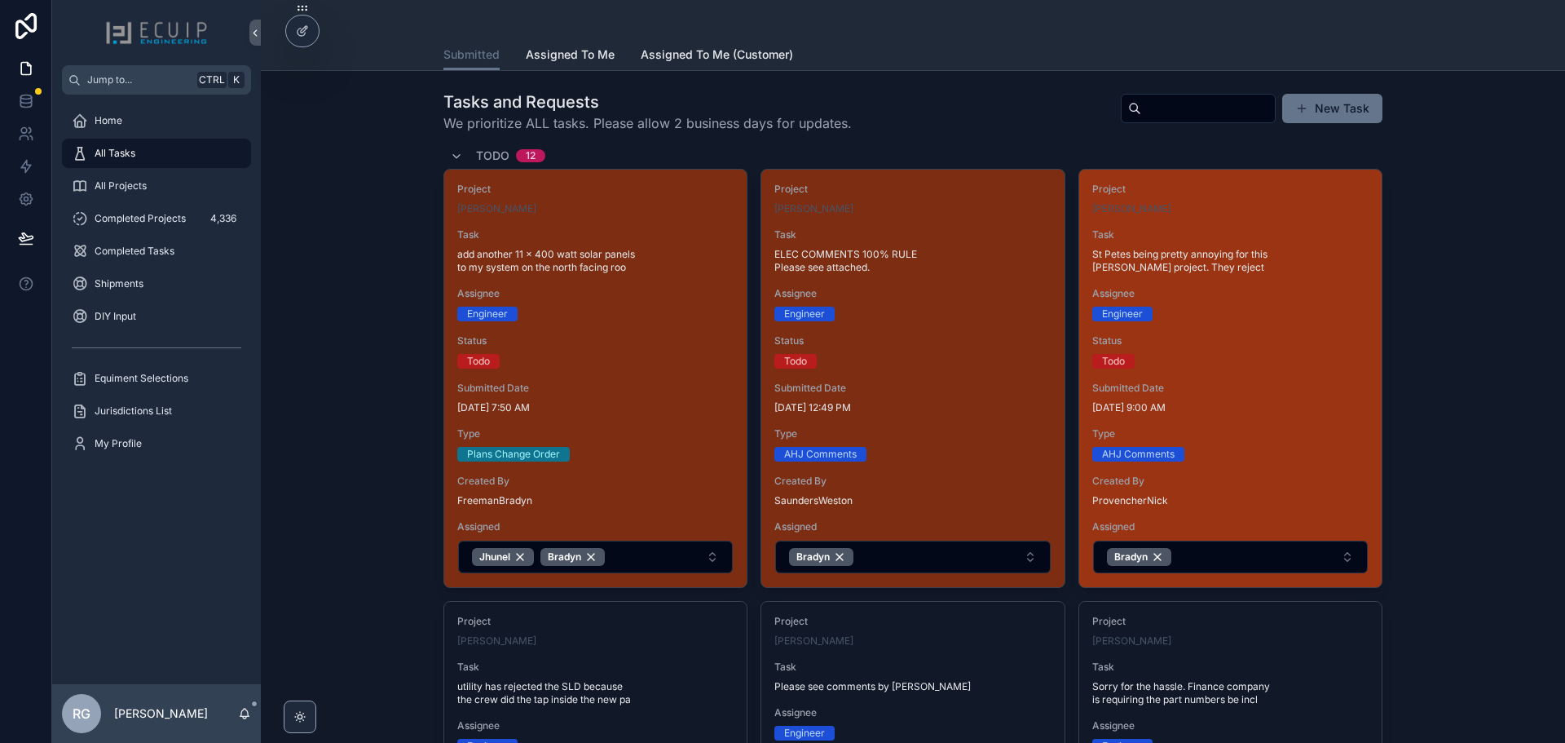
click at [1256, 426] on div "Project [PERSON_NAME] Task St Petes being pretty annoying for this [PERSON_NAME…" at bounding box center [1230, 378] width 302 height 417
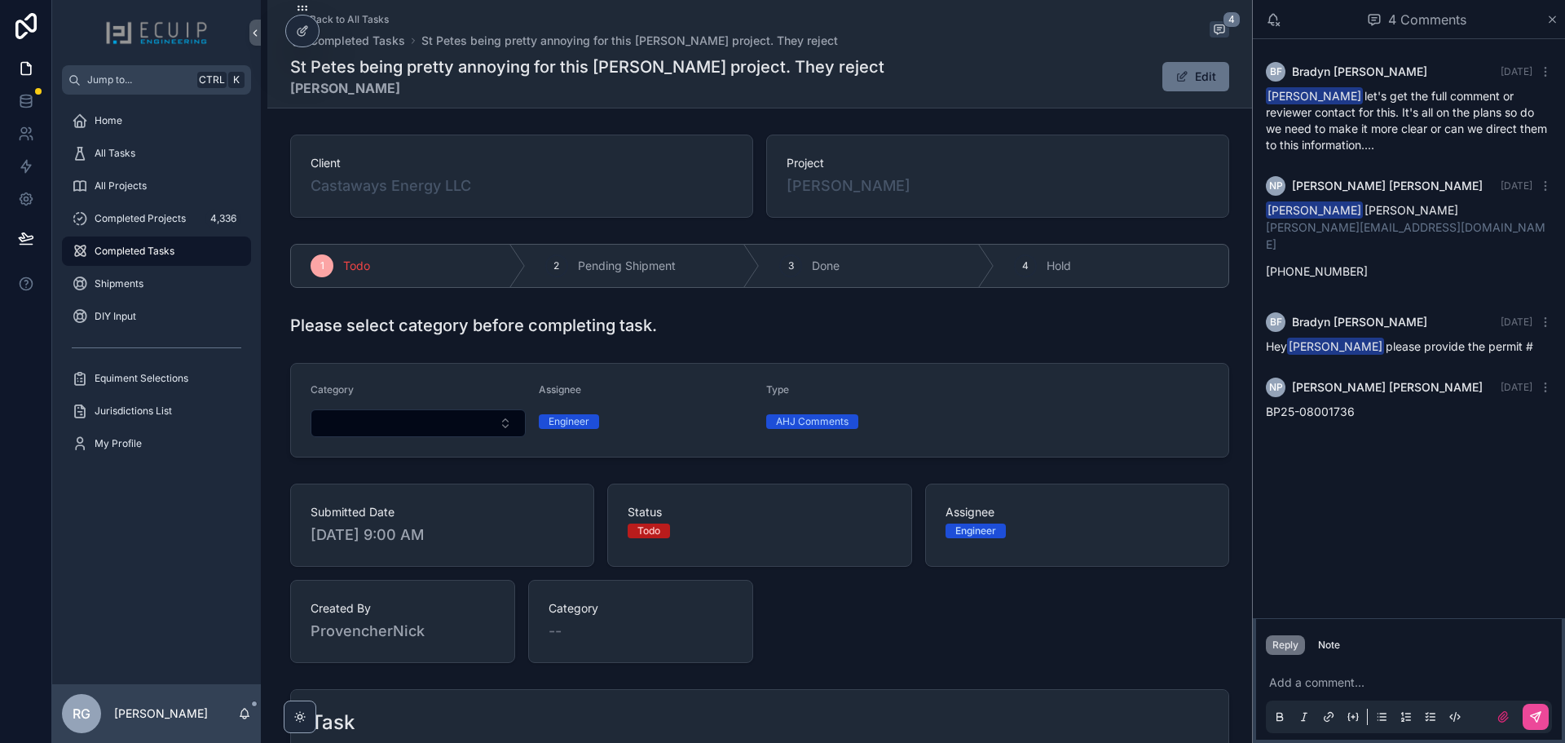
click at [1359, 694] on div "Add a comment..." at bounding box center [1409, 698] width 286 height 68
click at [1358, 683] on p "scrollable content" at bounding box center [1412, 682] width 286 height 16
click at [1538, 722] on icon "scrollable content" at bounding box center [1535, 716] width 13 height 13
